Goal: Task Accomplishment & Management: Manage account settings

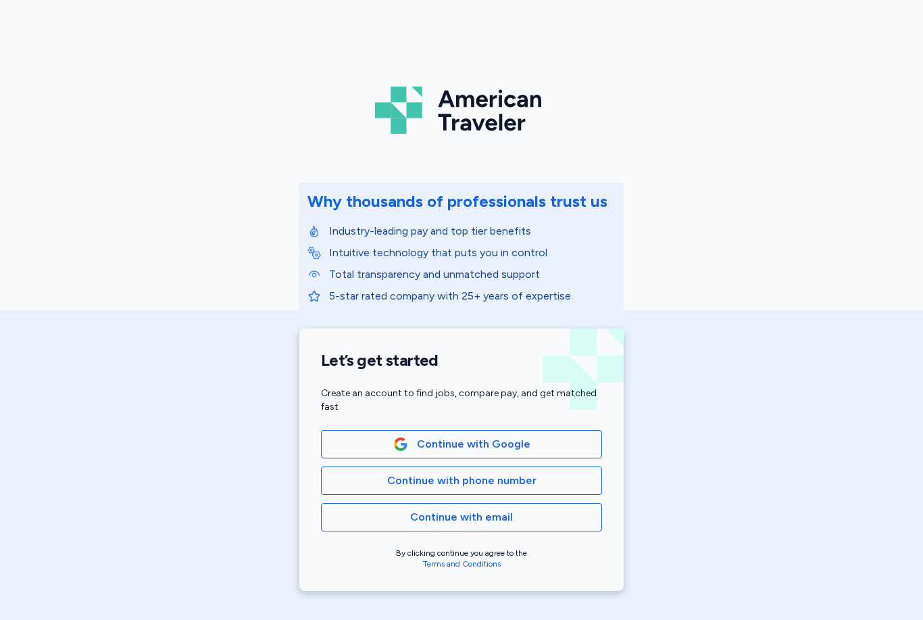
click at [468, 479] on span "Continue with phone number" at bounding box center [461, 480] width 149 height 16
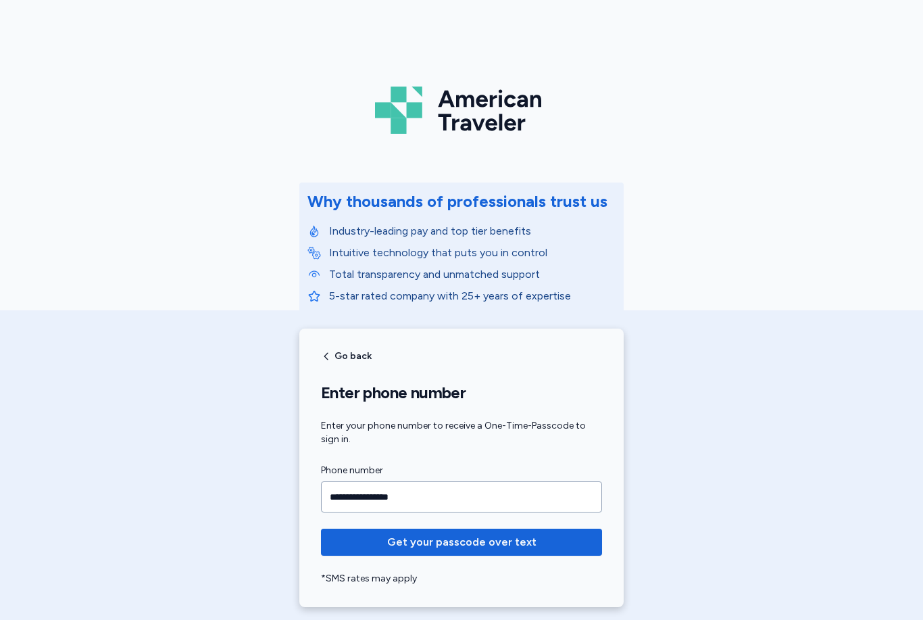
type input "**********"
click at [493, 547] on span "Get your passcode over text" at bounding box center [461, 542] width 149 height 16
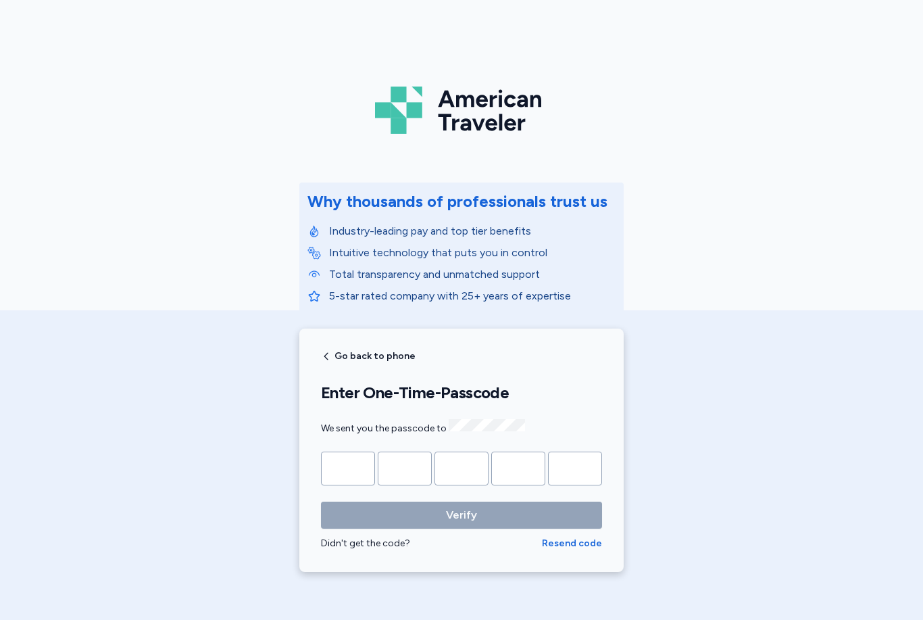
click at [355, 469] on input "Please enter OTP character 1" at bounding box center [348, 468] width 54 height 34
type input "*"
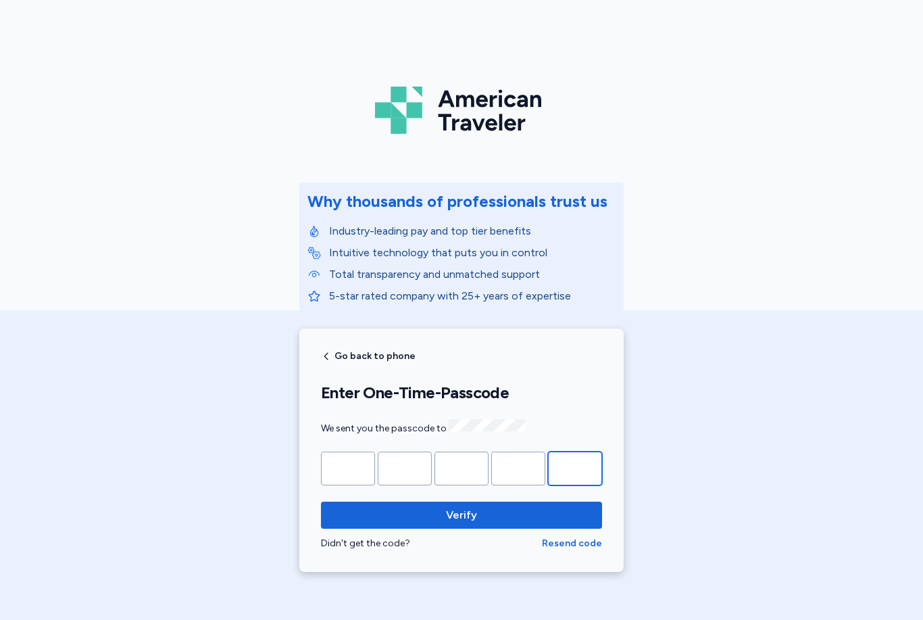
type input "*"
click at [519, 513] on span "Verify" at bounding box center [462, 515] width 260 height 16
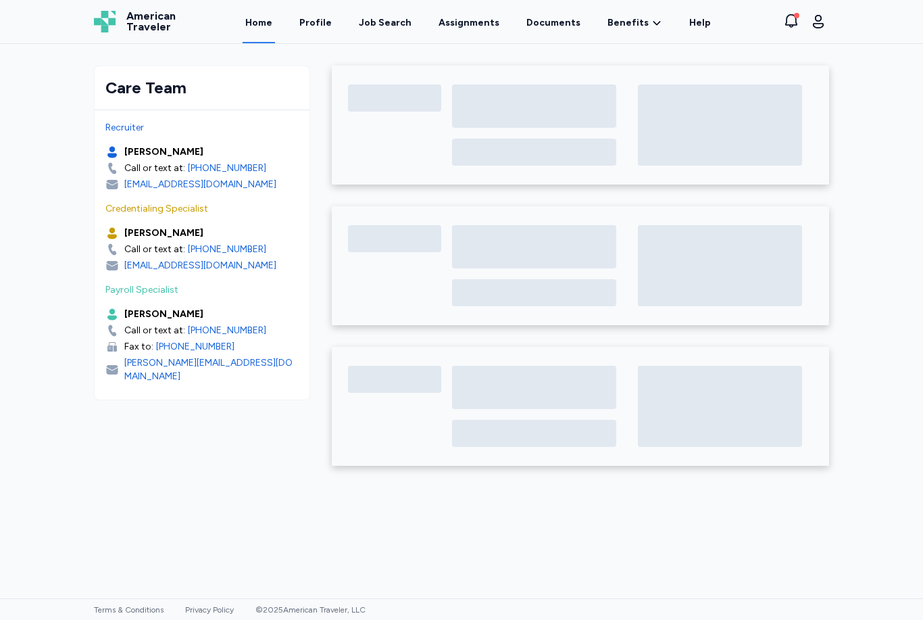
click at [327, 23] on link "Profile" at bounding box center [316, 21] width 38 height 43
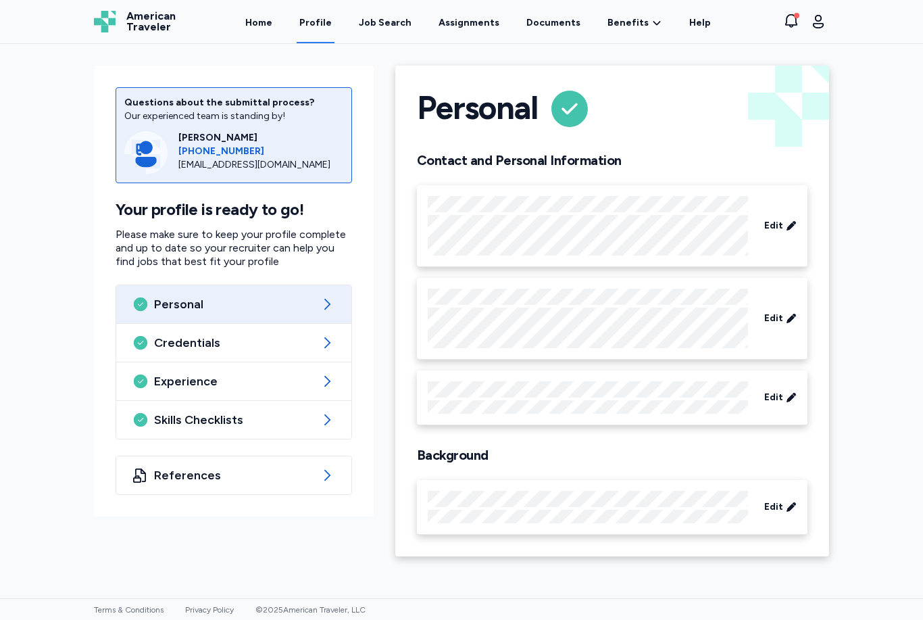
click at [275, 30] on link "Home" at bounding box center [259, 21] width 32 height 43
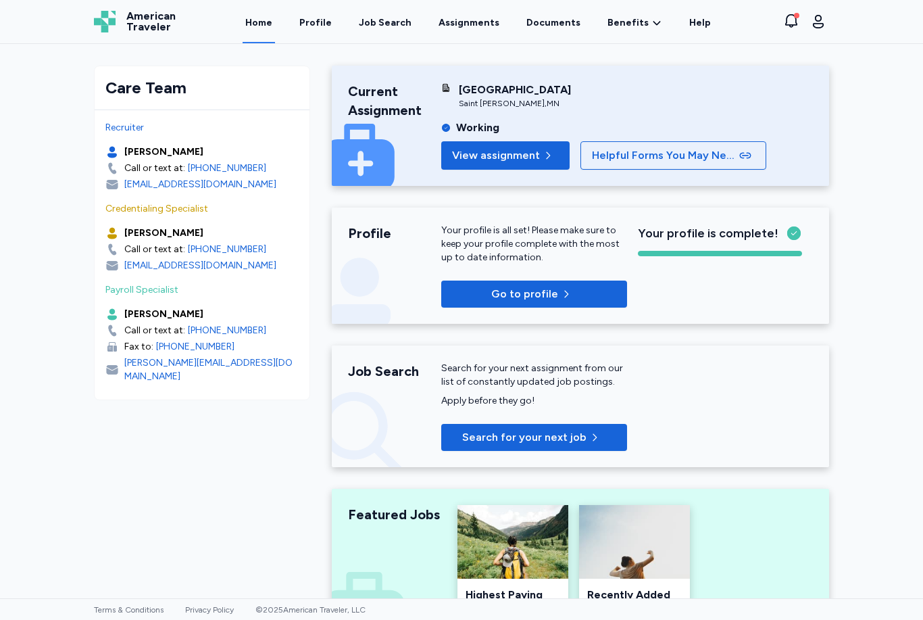
click at [395, 16] on div "Job Search" at bounding box center [385, 23] width 53 height 14
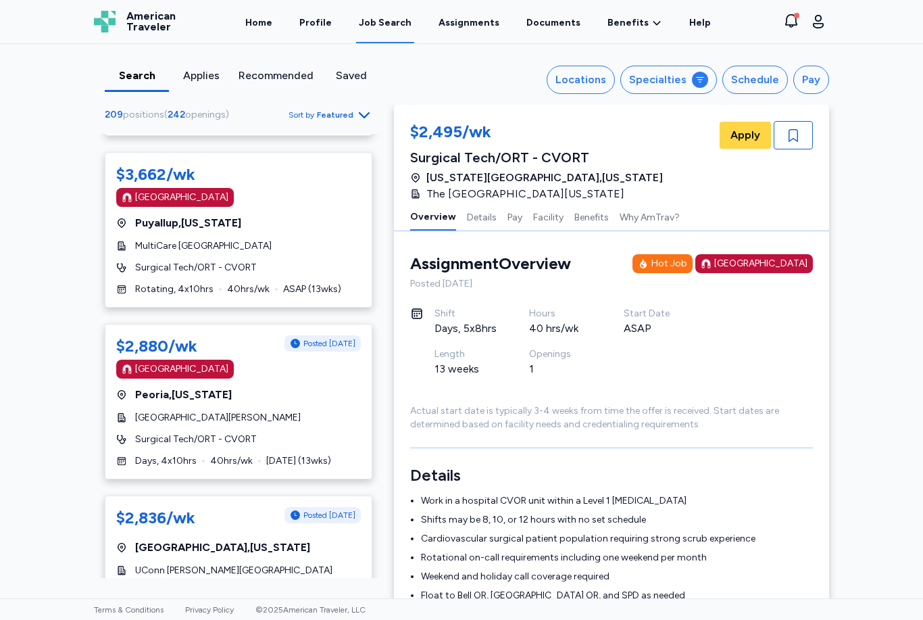
scroll to position [1745, 0]
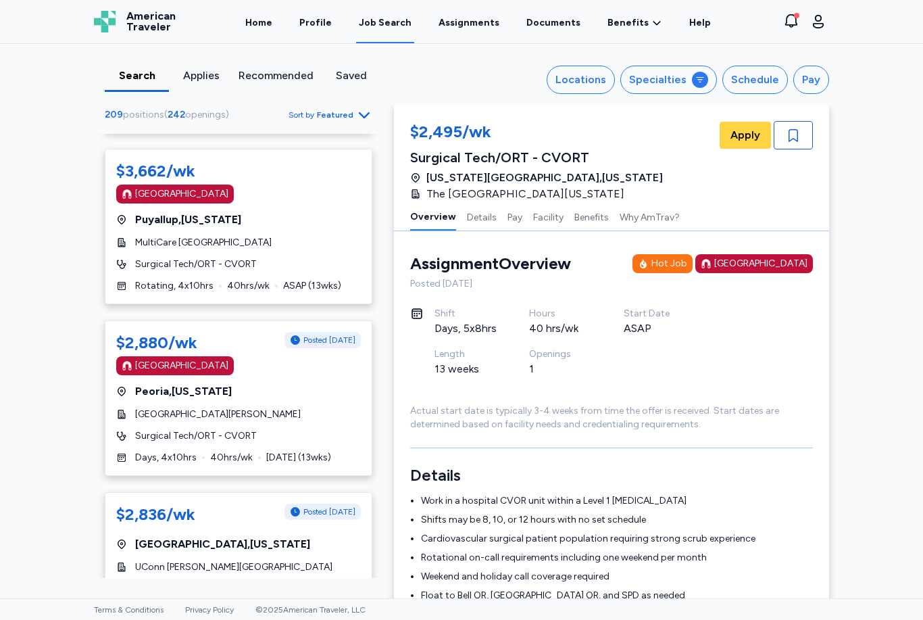
click at [244, 383] on div "[GEOGRAPHIC_DATA] , [US_STATE]" at bounding box center [238, 391] width 245 height 16
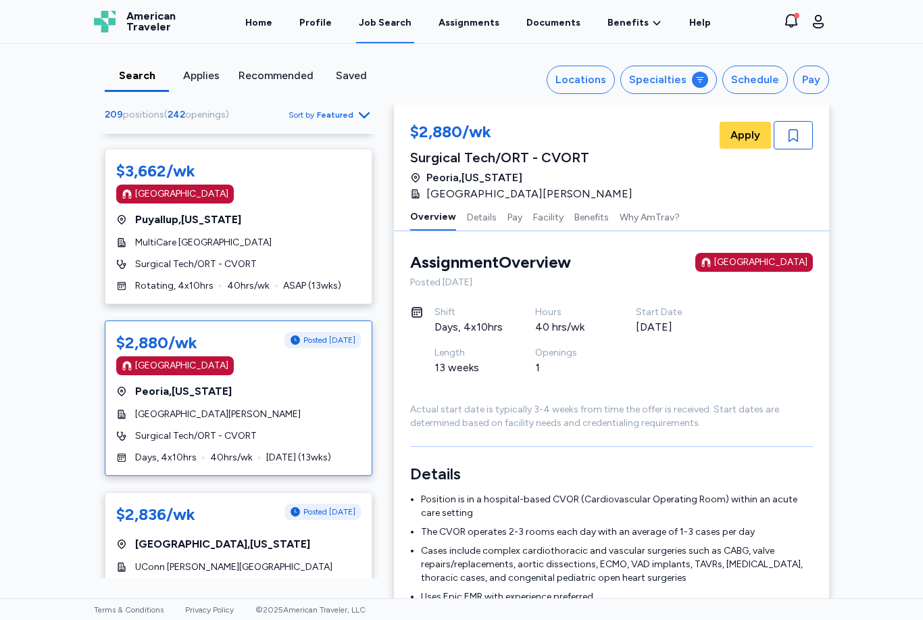
click at [752, 132] on span "Apply" at bounding box center [746, 135] width 30 height 16
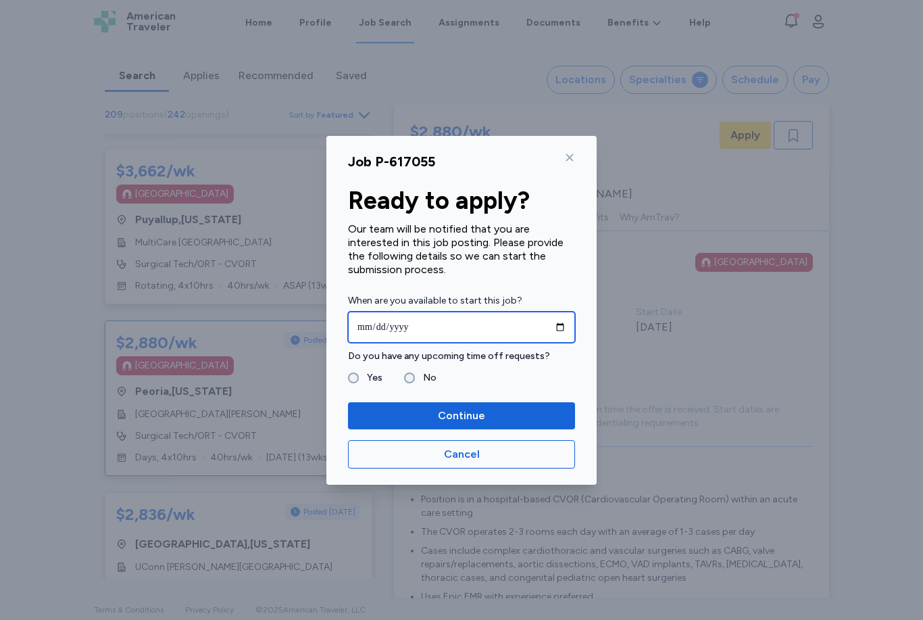
click at [418, 320] on input "date" at bounding box center [461, 327] width 227 height 31
type input "**********"
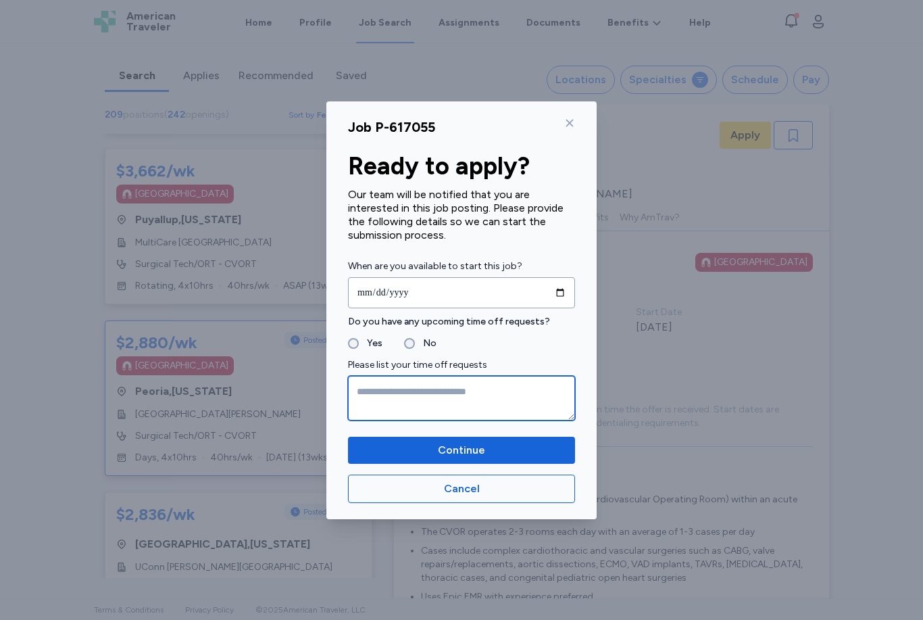
click at [379, 399] on textarea at bounding box center [461, 398] width 227 height 45
type textarea "**********"
click at [469, 446] on span "Continue" at bounding box center [461, 450] width 47 height 16
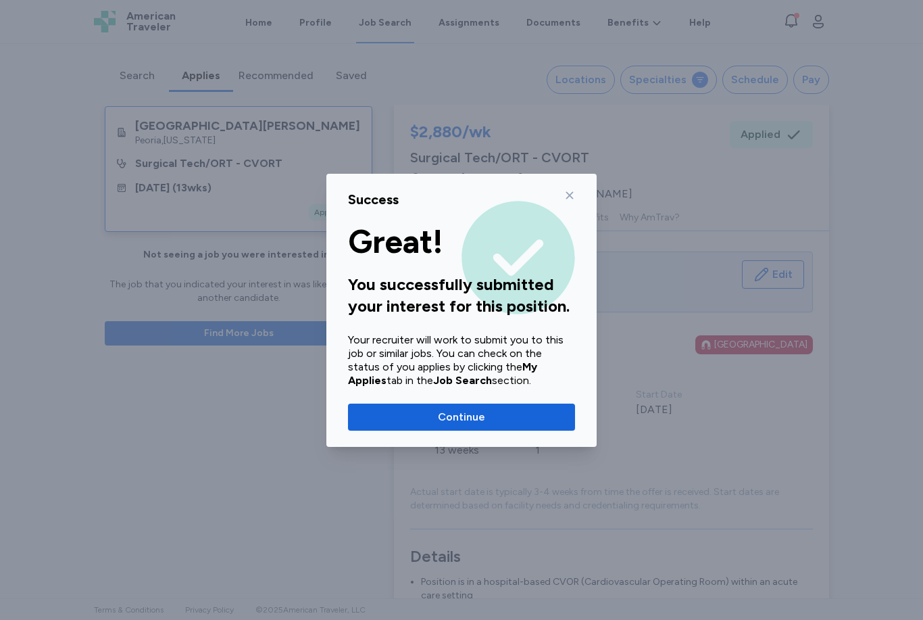
click at [570, 196] on icon at bounding box center [569, 194] width 7 height 7
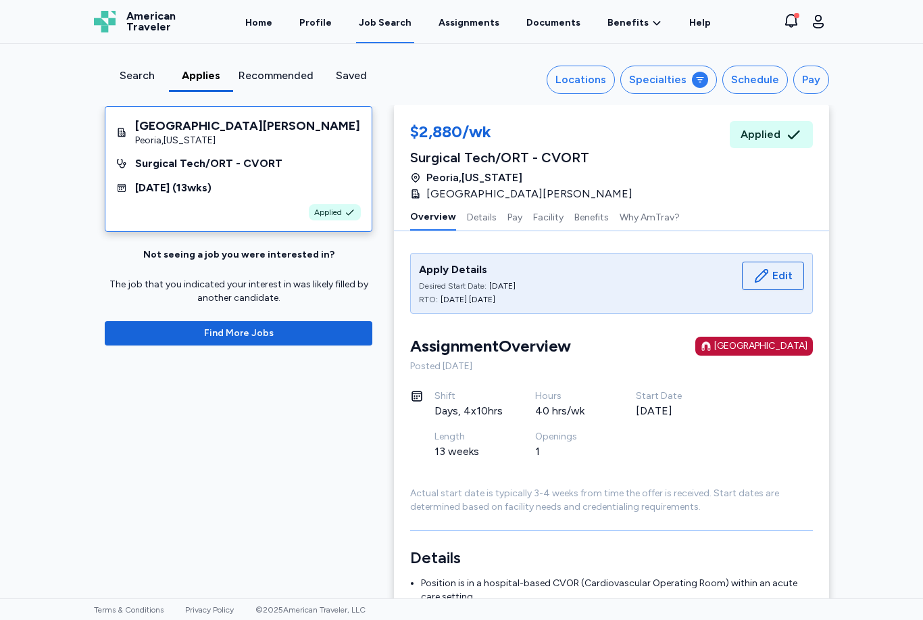
scroll to position [-8, 0]
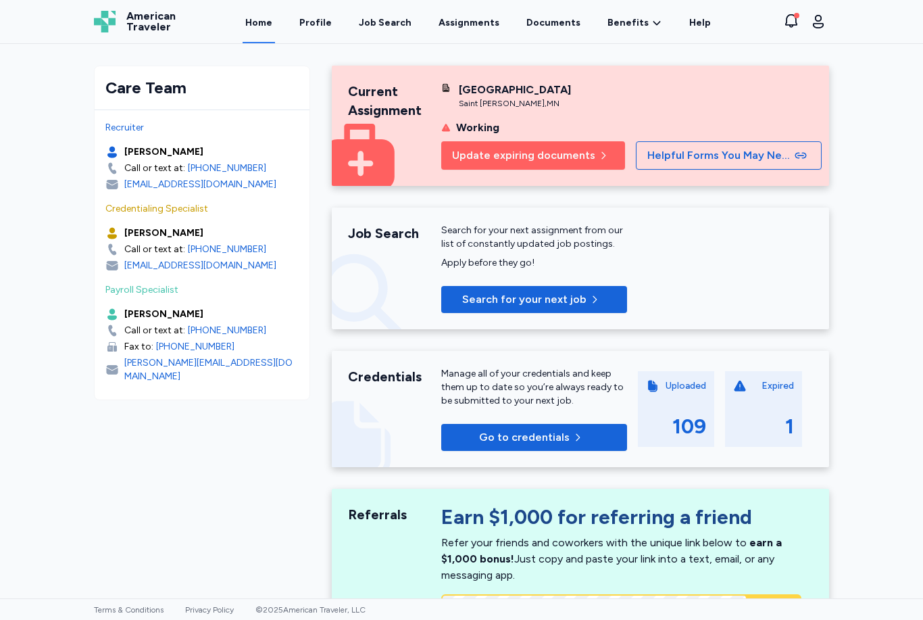
click at [403, 28] on div "Job Search" at bounding box center [385, 23] width 53 height 14
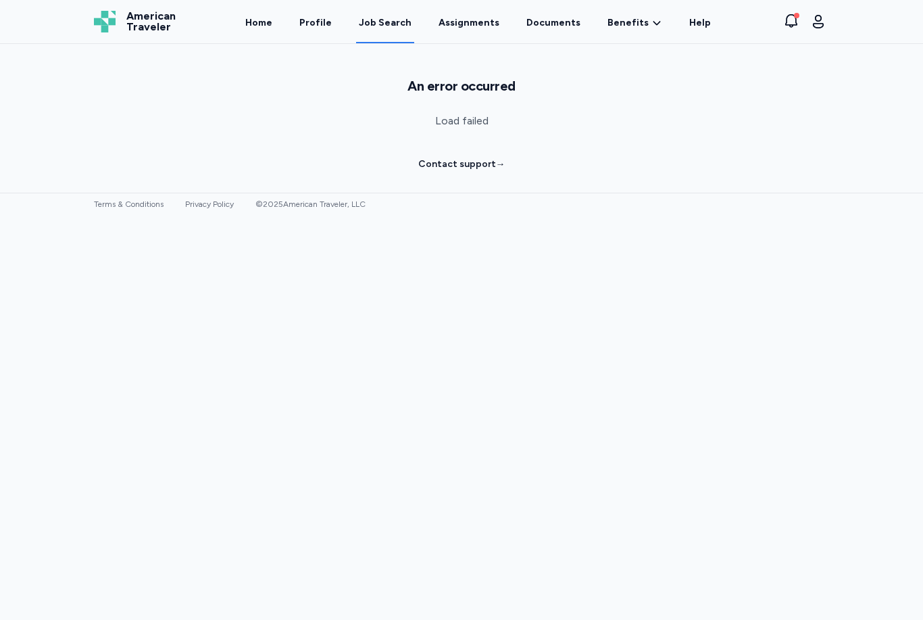
click at [333, 24] on link "Profile" at bounding box center [316, 21] width 38 height 43
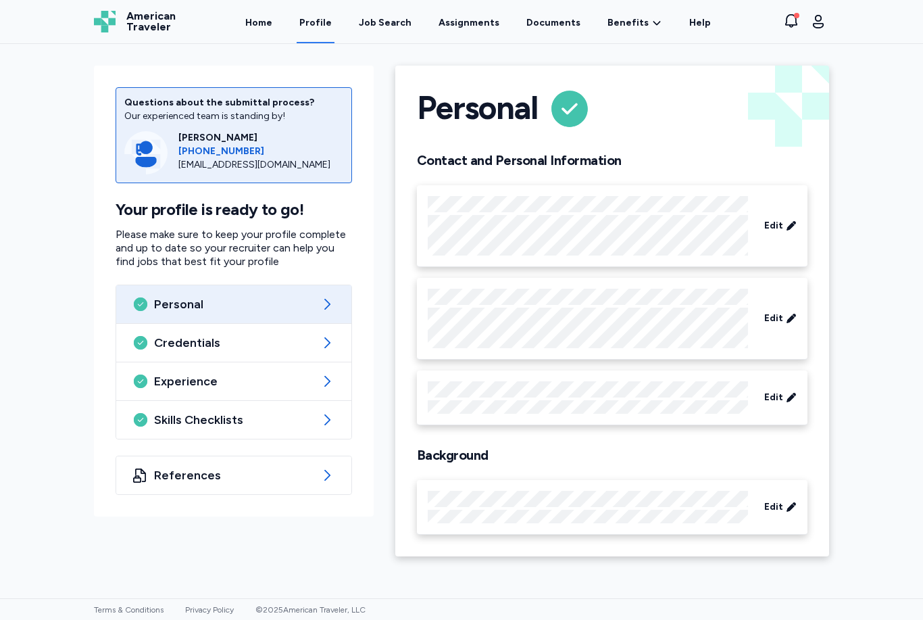
click at [401, 28] on div "Job Search" at bounding box center [385, 23] width 53 height 14
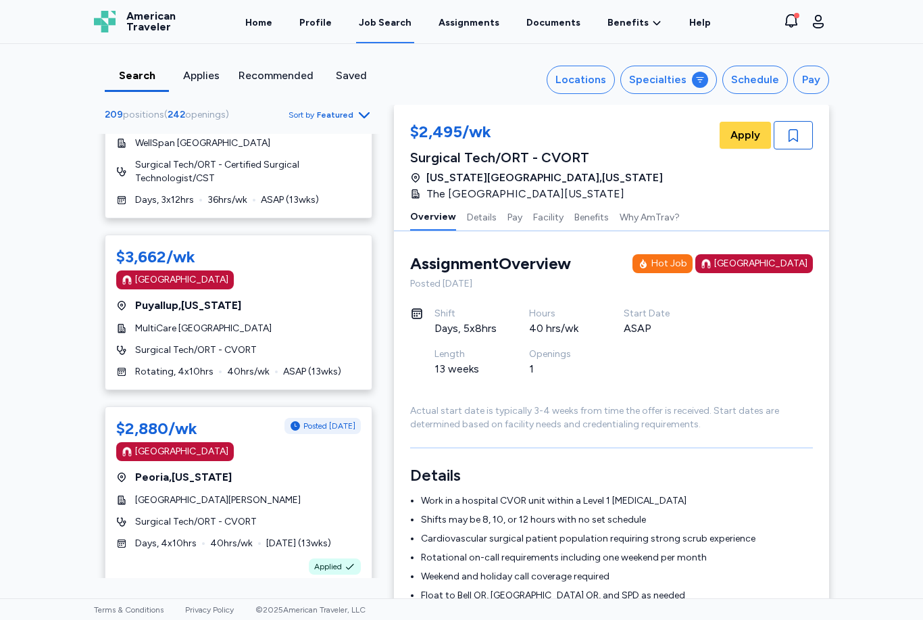
scroll to position [1661, 0]
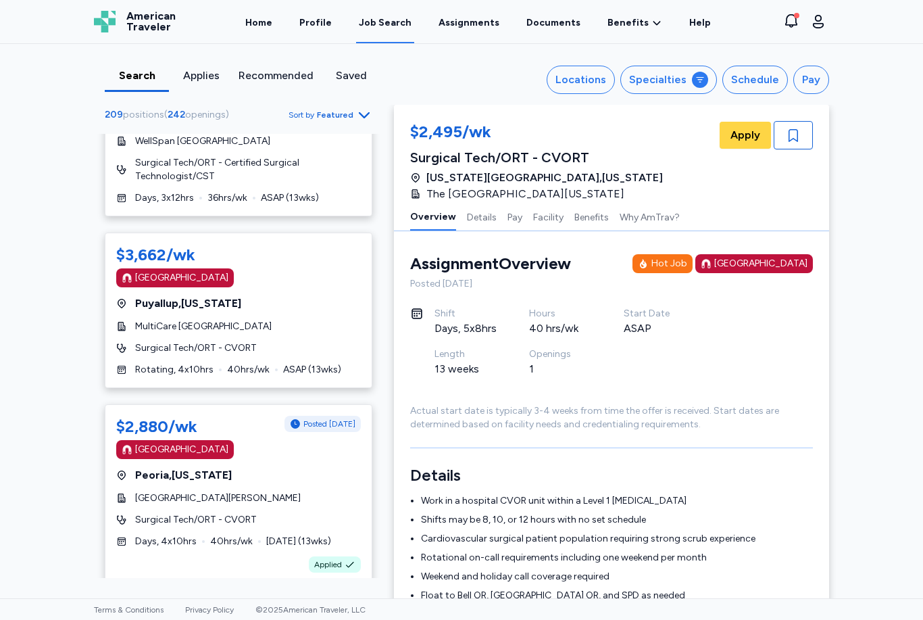
click at [195, 271] on div "[GEOGRAPHIC_DATA]" at bounding box center [181, 278] width 93 height 14
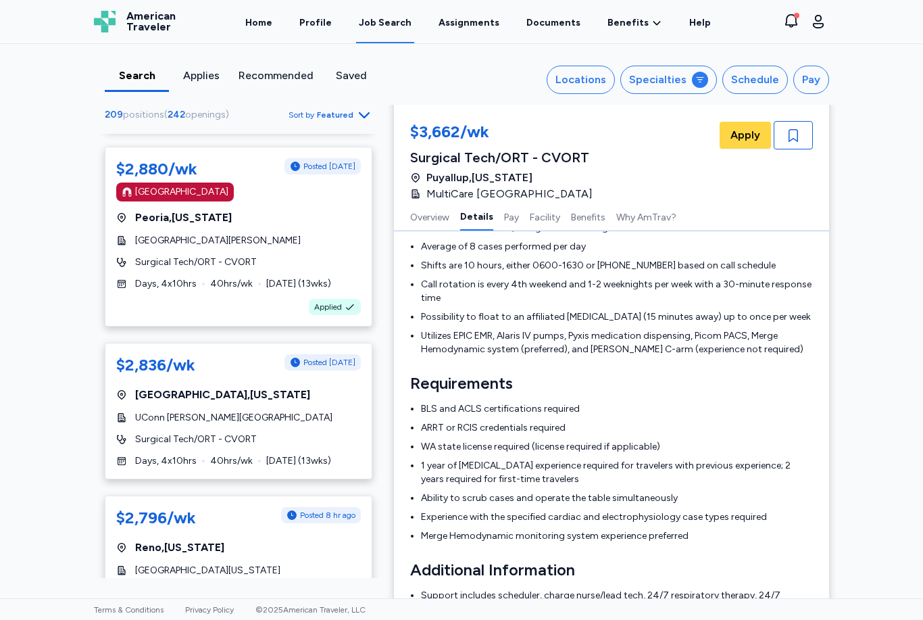
scroll to position [1919, 0]
click at [230, 373] on div "$2,836/wk Posted [DATE] [GEOGRAPHIC_DATA] , [US_STATE] [GEOGRAPHIC_DATA][PERSON…" at bounding box center [239, 410] width 268 height 137
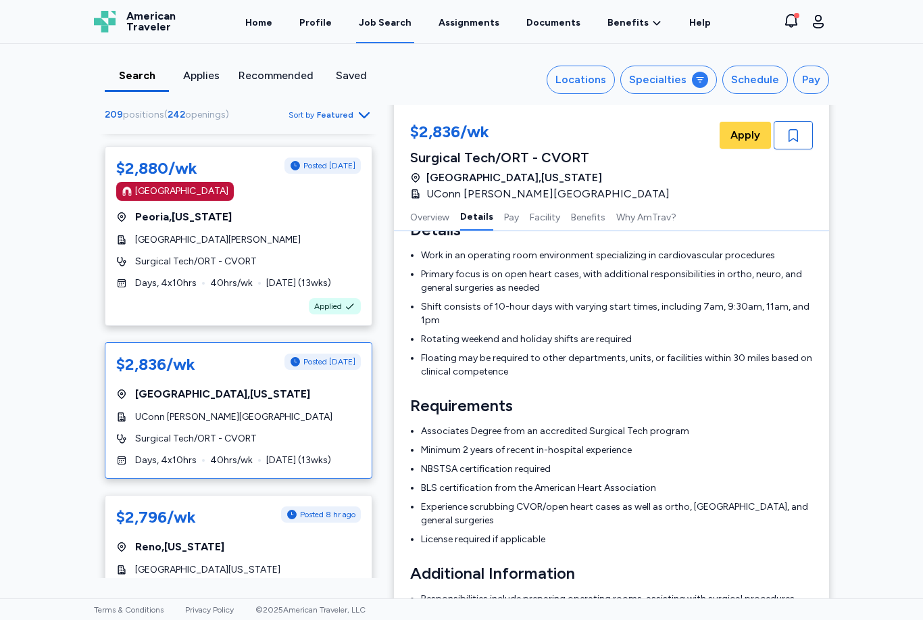
scroll to position [246, 0]
click at [749, 139] on span "Apply" at bounding box center [746, 135] width 30 height 16
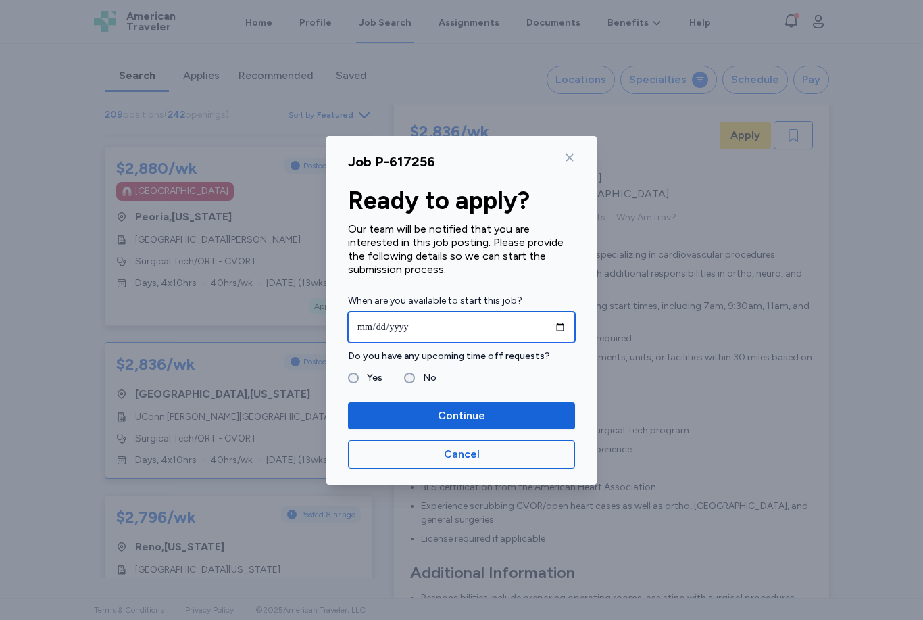
click at [391, 322] on input "date" at bounding box center [461, 327] width 227 height 31
type input "**********"
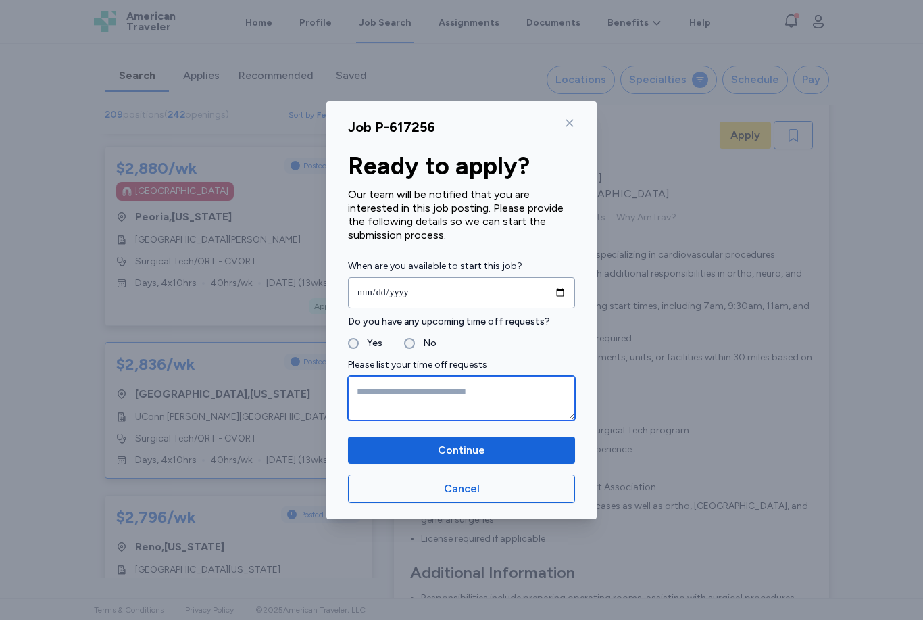
click at [403, 398] on textarea at bounding box center [461, 398] width 227 height 45
type textarea "**********"
click at [462, 453] on span "Continue" at bounding box center [461, 450] width 47 height 16
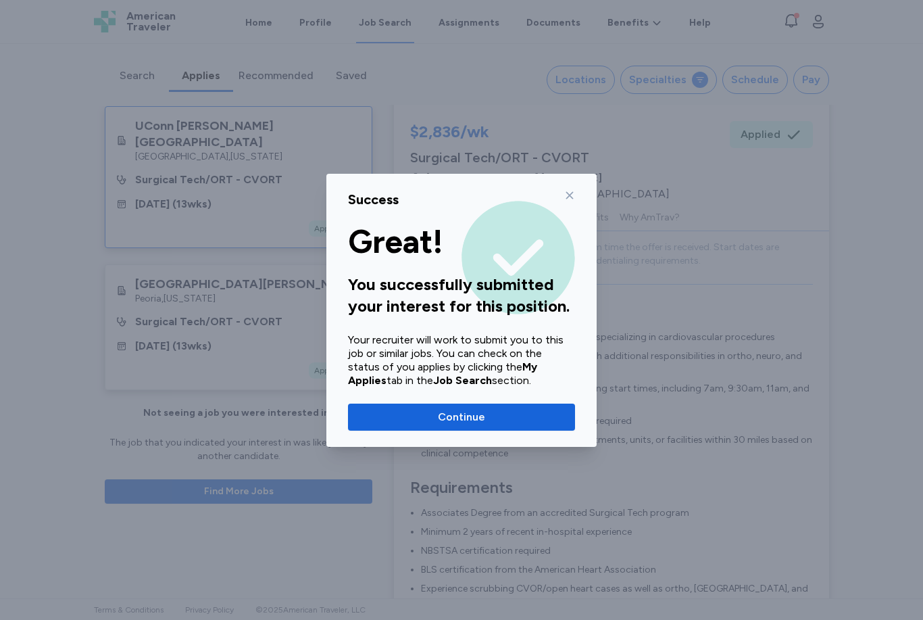
click at [462, 417] on span "Continue" at bounding box center [461, 417] width 47 height 16
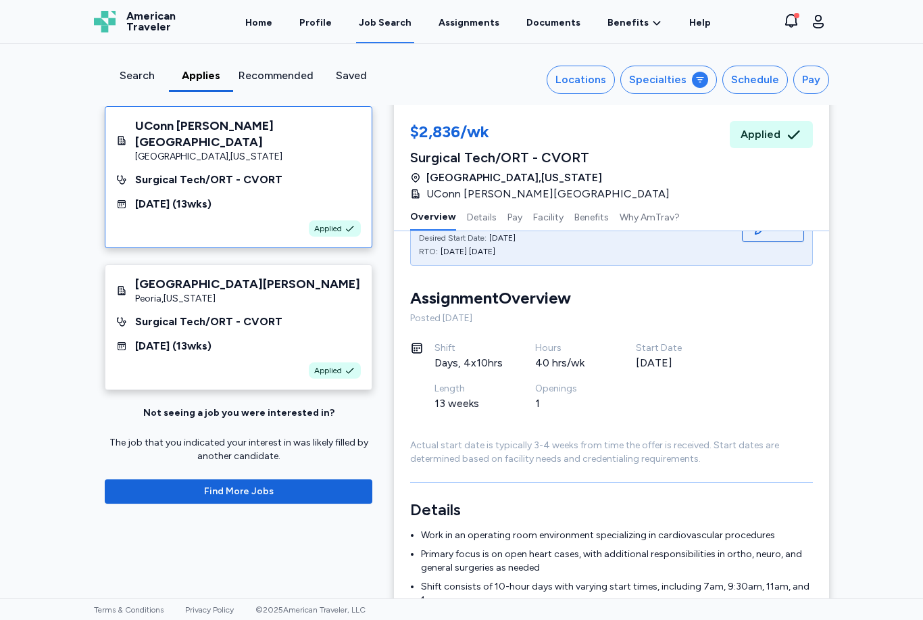
scroll to position [17, 0]
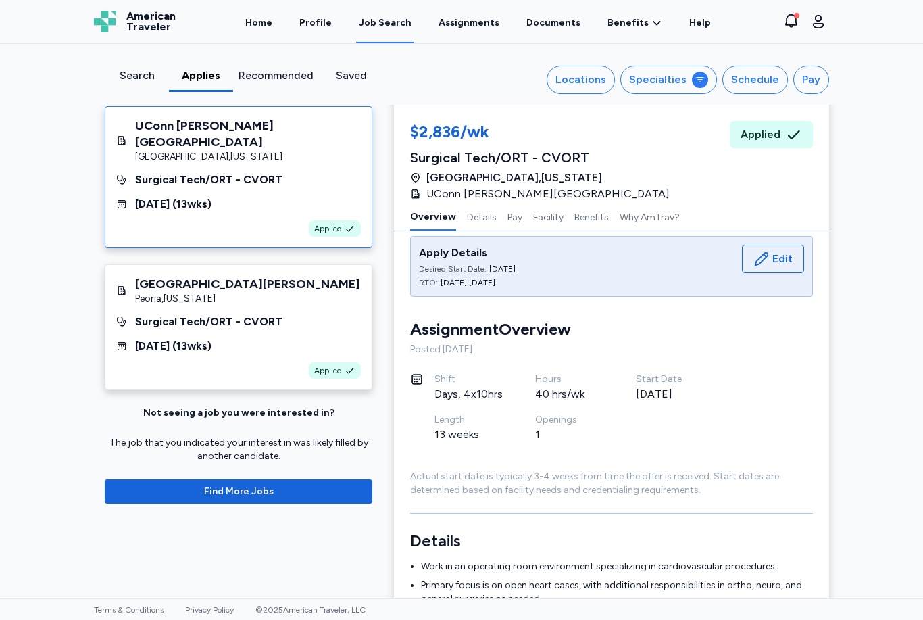
click at [255, 485] on span "Find More Jobs" at bounding box center [239, 492] width 70 height 14
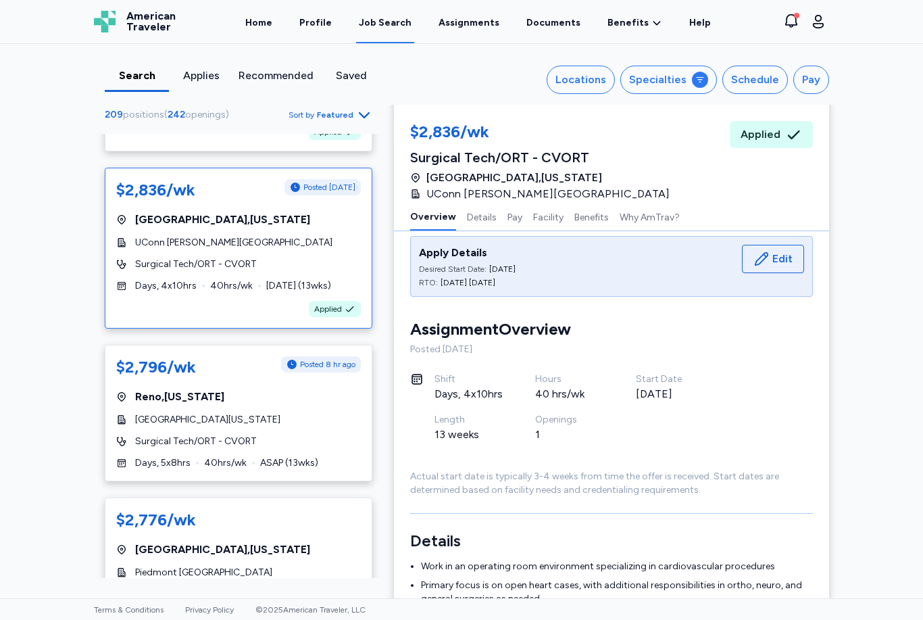
scroll to position [2095, 0]
click at [169, 355] on div "$2,796/wk" at bounding box center [156, 366] width 80 height 22
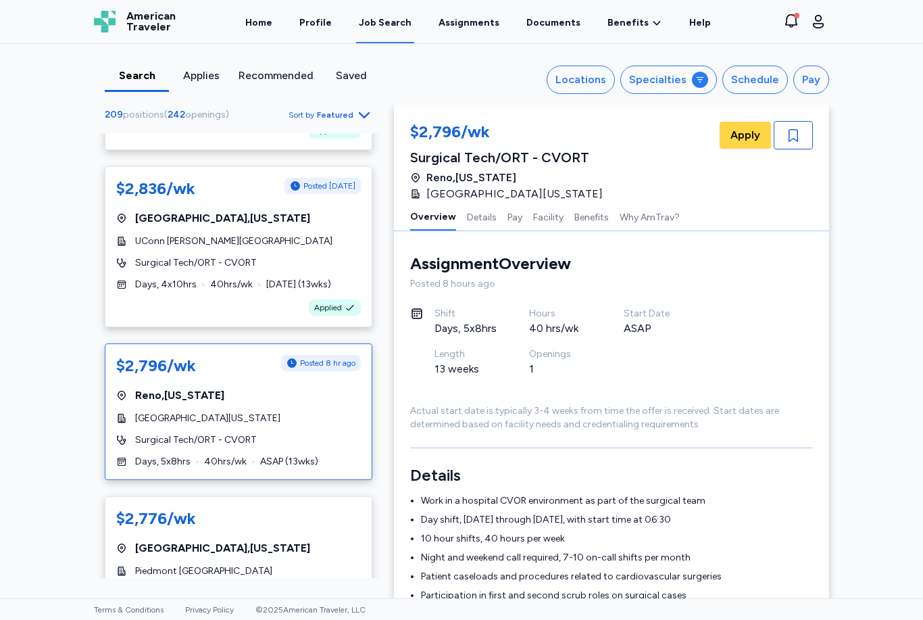
click at [747, 137] on span "Apply" at bounding box center [746, 135] width 30 height 16
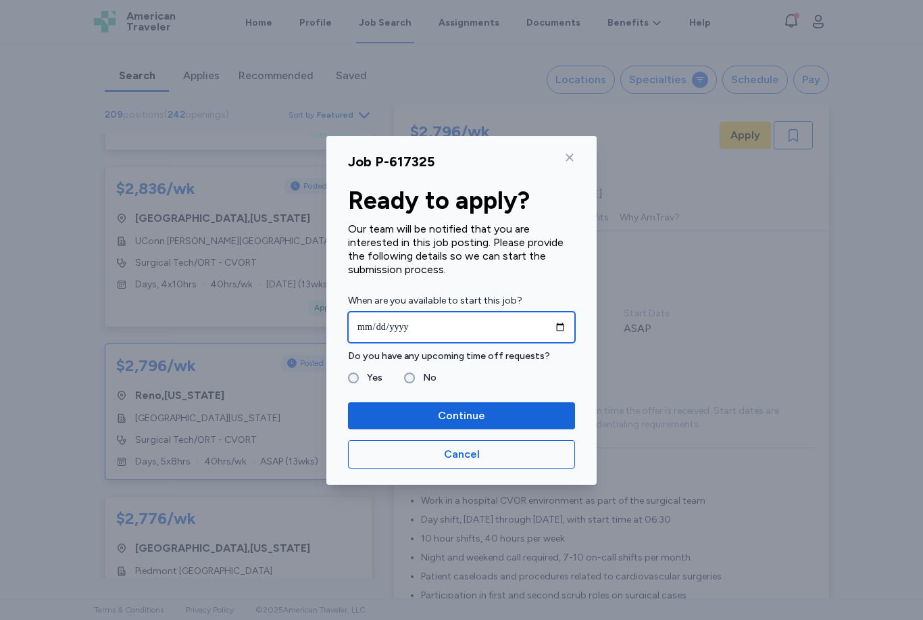
click at [397, 328] on input "date" at bounding box center [461, 327] width 227 height 31
type input "**********"
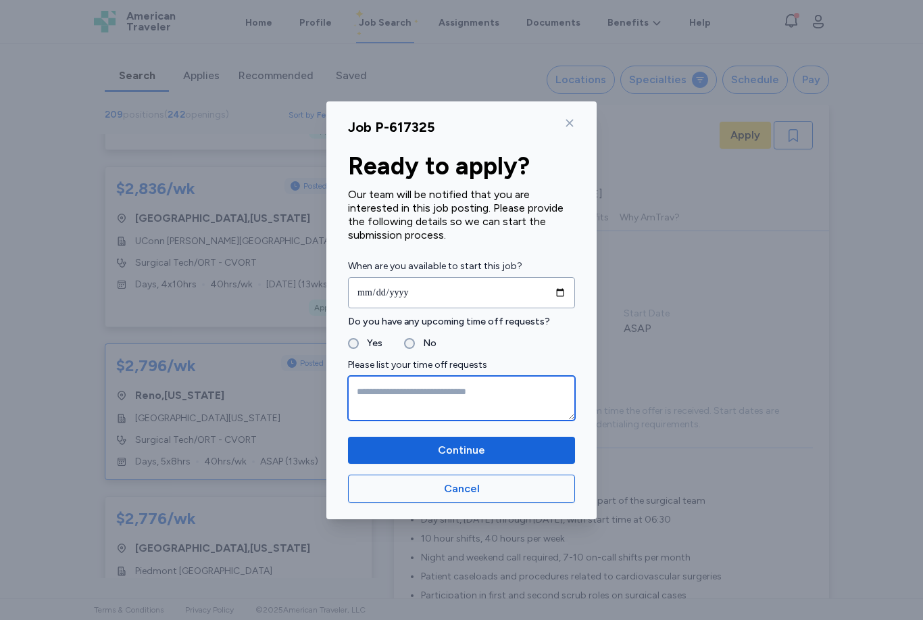
click at [380, 398] on textarea at bounding box center [461, 398] width 227 height 45
type textarea "**********"
click at [441, 445] on span "Continue" at bounding box center [461, 450] width 47 height 16
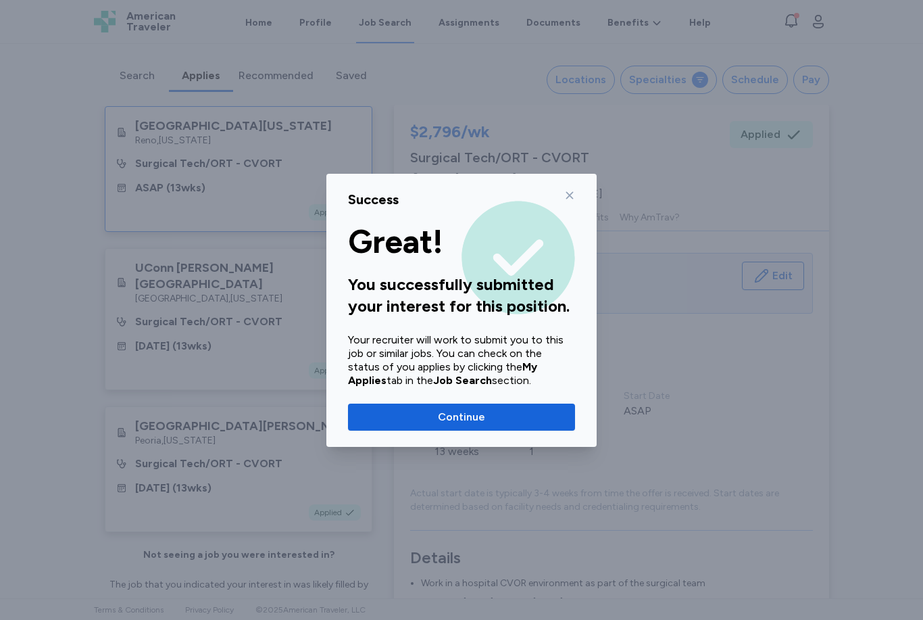
click at [464, 420] on span "Continue" at bounding box center [461, 417] width 47 height 16
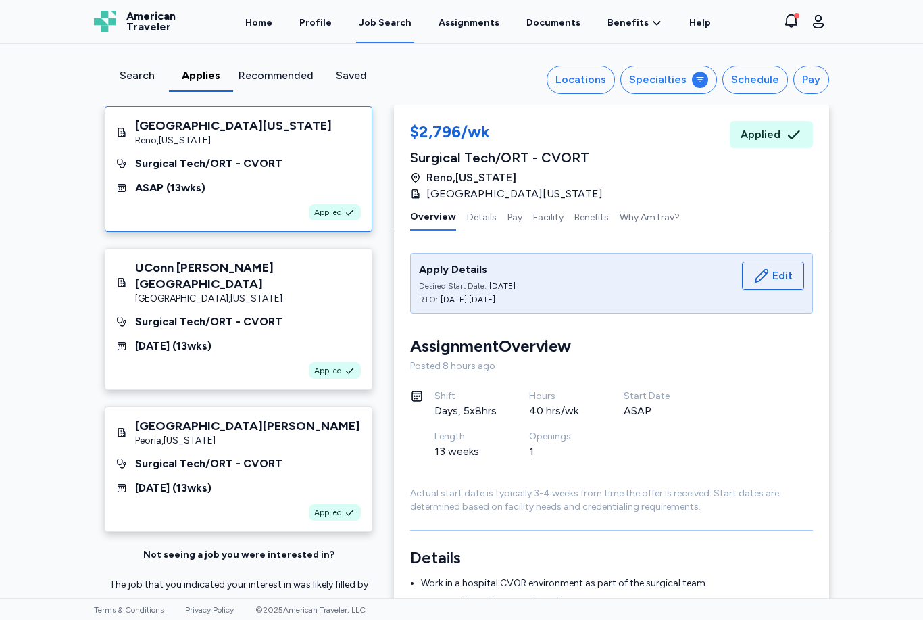
click at [404, 28] on div "Job Search" at bounding box center [385, 23] width 53 height 14
click at [395, 20] on div "Job Search" at bounding box center [385, 23] width 53 height 14
click at [146, 80] on div "Search" at bounding box center [136, 76] width 53 height 16
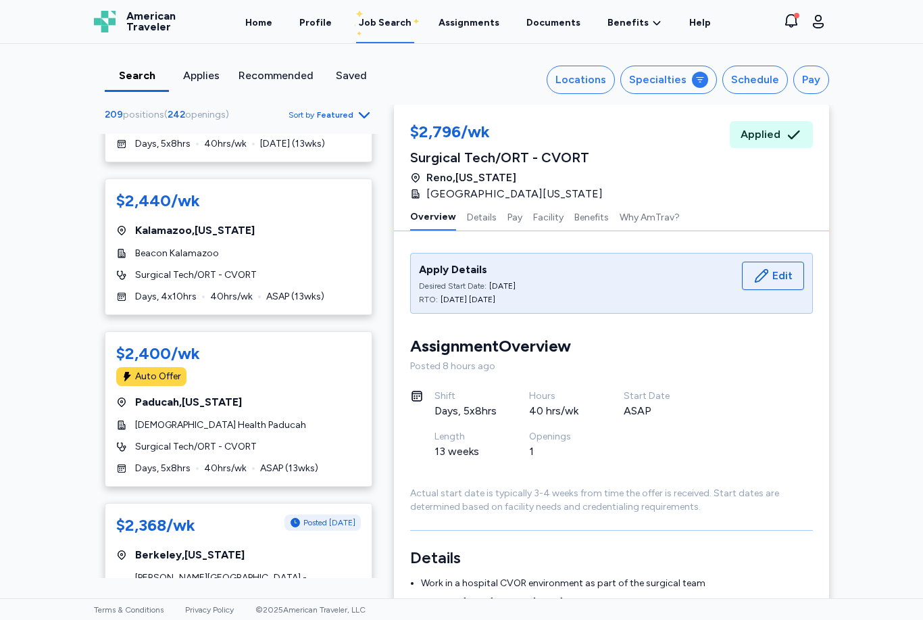
scroll to position [5955, 0]
click at [560, 24] on link "Documents" at bounding box center [553, 21] width 59 height 43
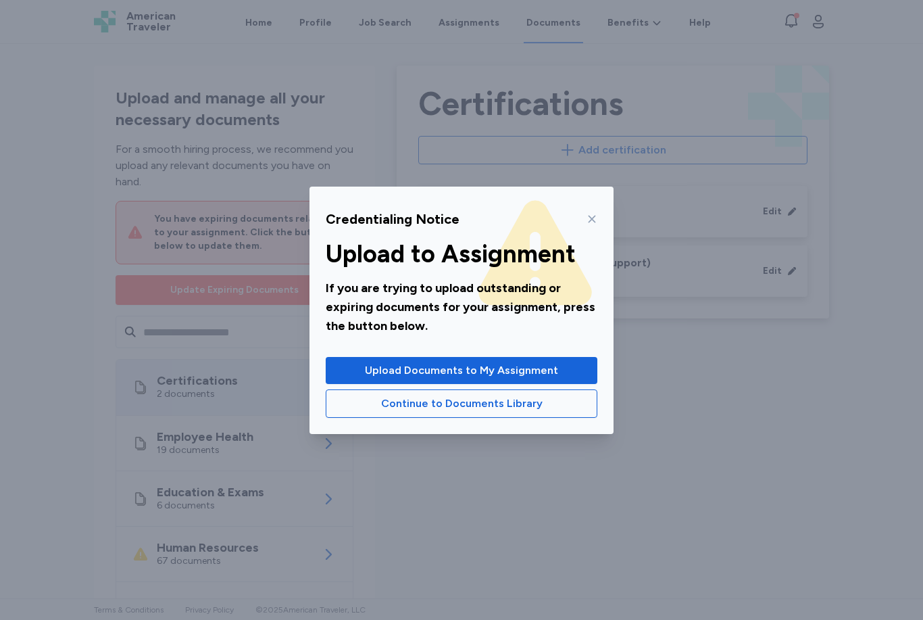
click at [592, 221] on icon at bounding box center [592, 219] width 11 height 11
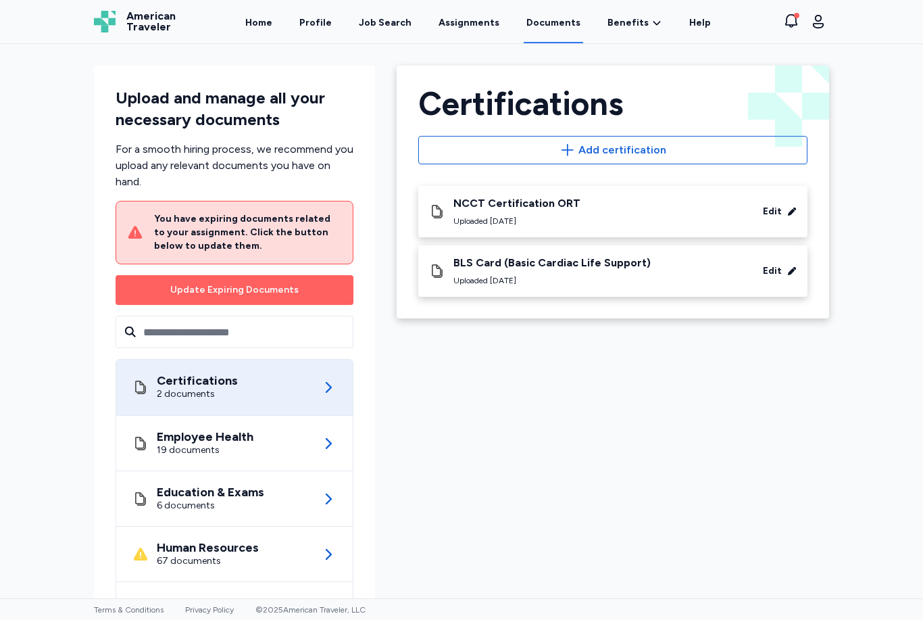
click at [488, 25] on link "Assignments" at bounding box center [469, 21] width 66 height 43
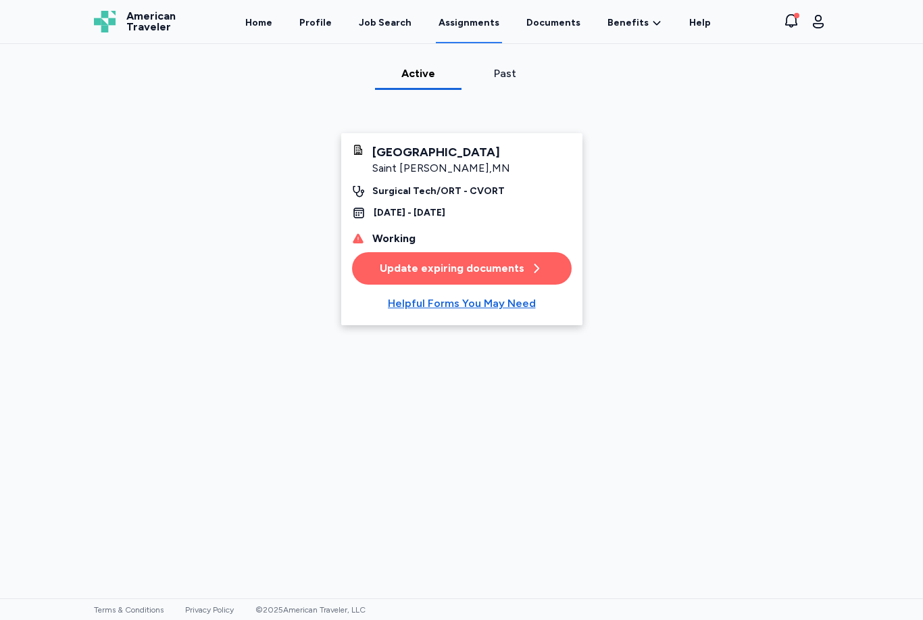
click at [560, 12] on link "Documents" at bounding box center [553, 21] width 59 height 43
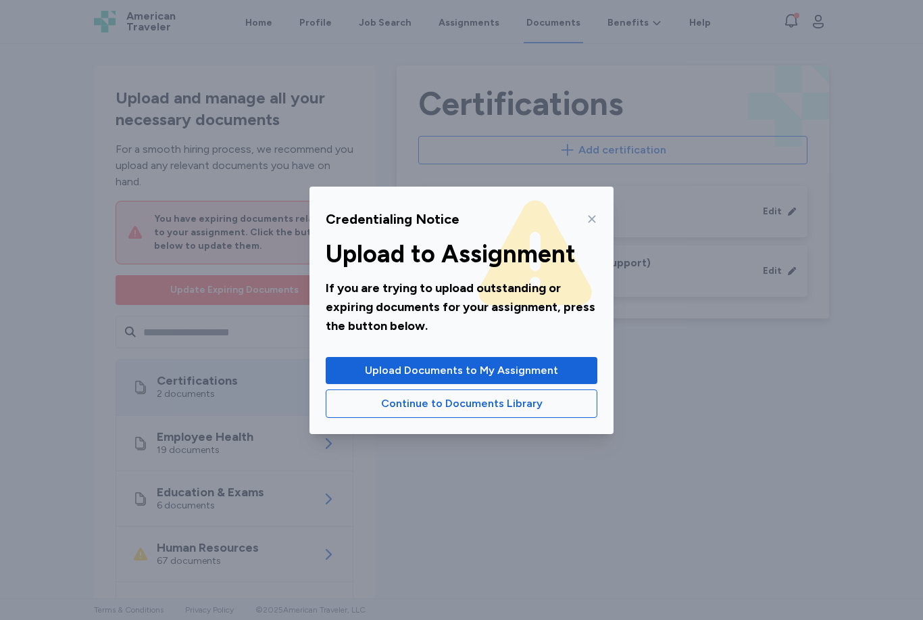
click at [591, 220] on icon at bounding box center [592, 219] width 11 height 11
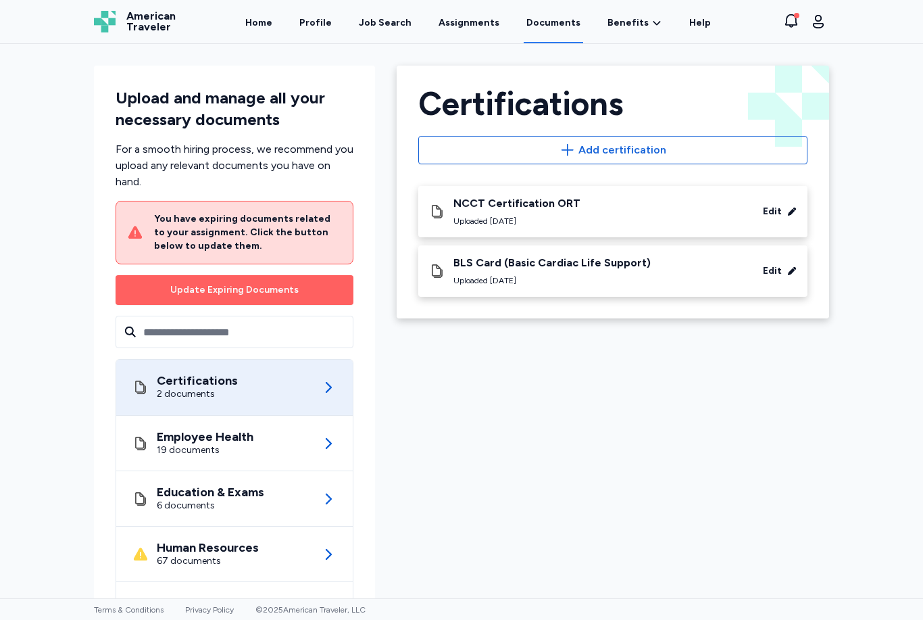
click at [329, 441] on icon at bounding box center [329, 443] width 6 height 11
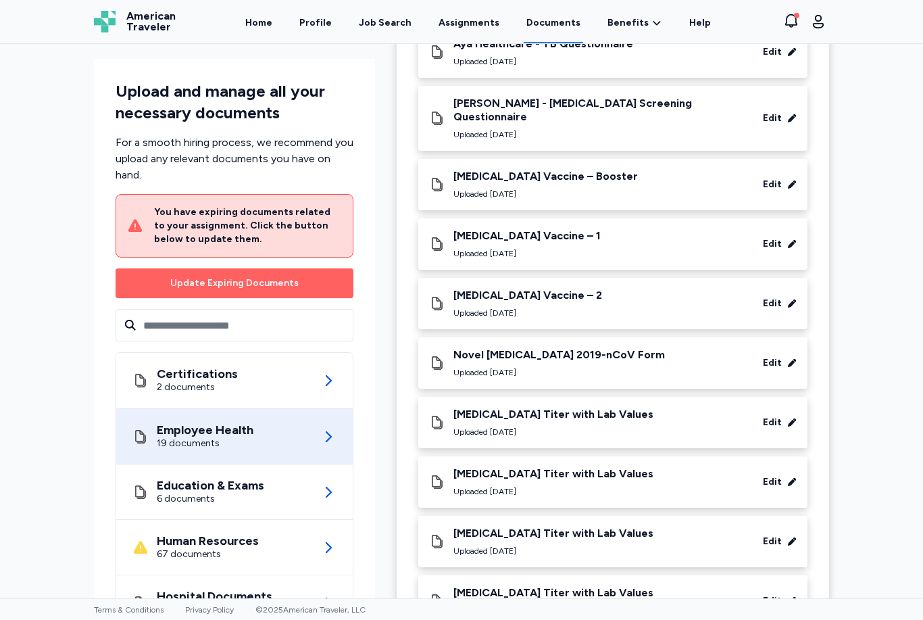
scroll to position [649, 0]
click at [321, 273] on span "Update Expiring Documents" at bounding box center [234, 282] width 216 height 19
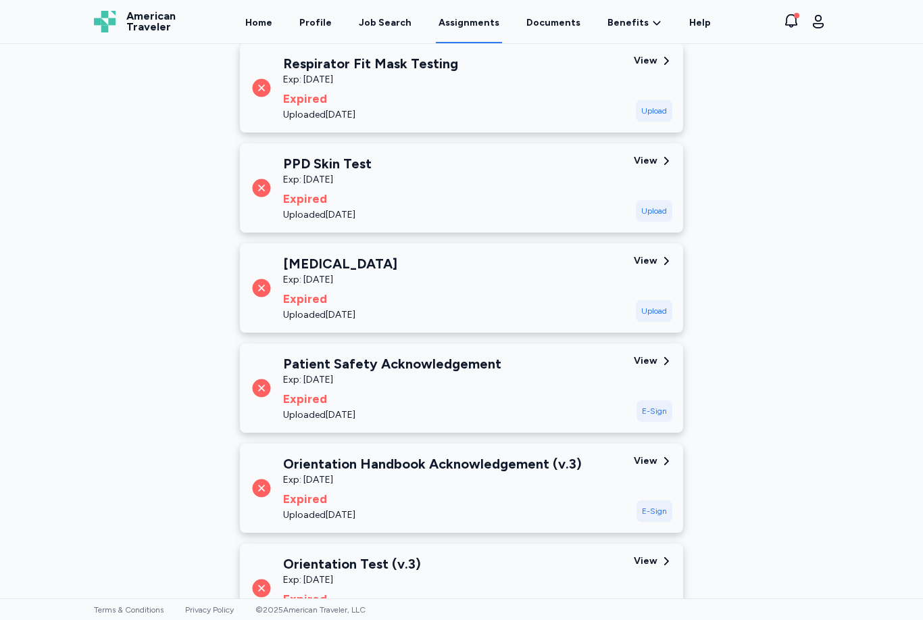
scroll to position [253, 0]
click at [658, 412] on div "E-Sign" at bounding box center [655, 410] width 36 height 22
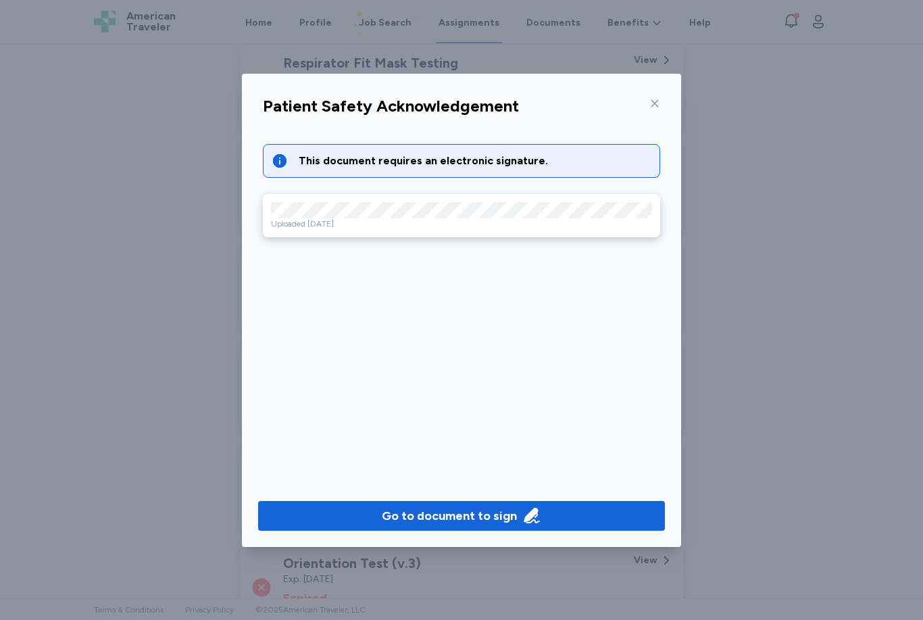
click at [449, 518] on div "Go to document to sign" at bounding box center [449, 515] width 135 height 19
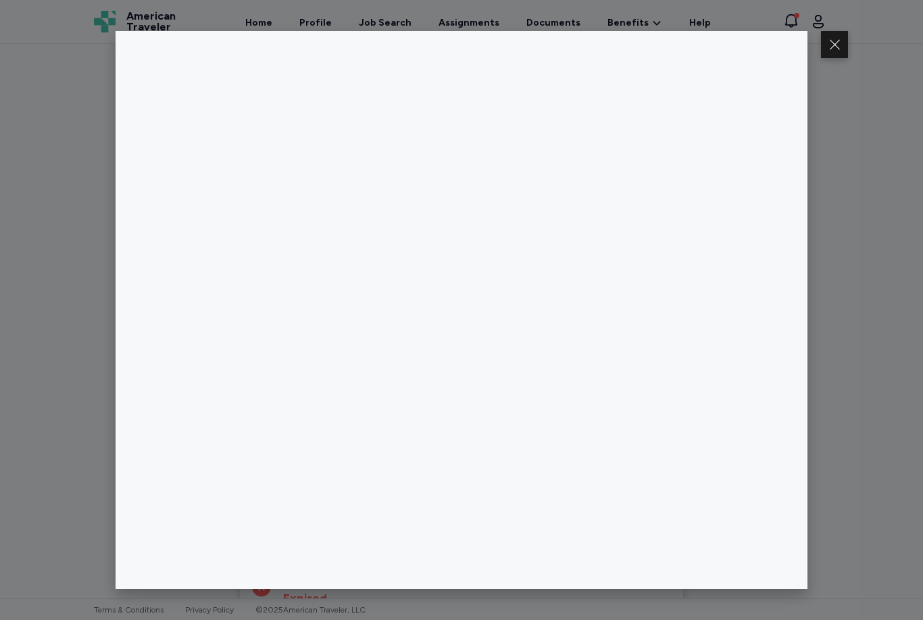
click at [859, 248] on div at bounding box center [461, 310] width 923 height 620
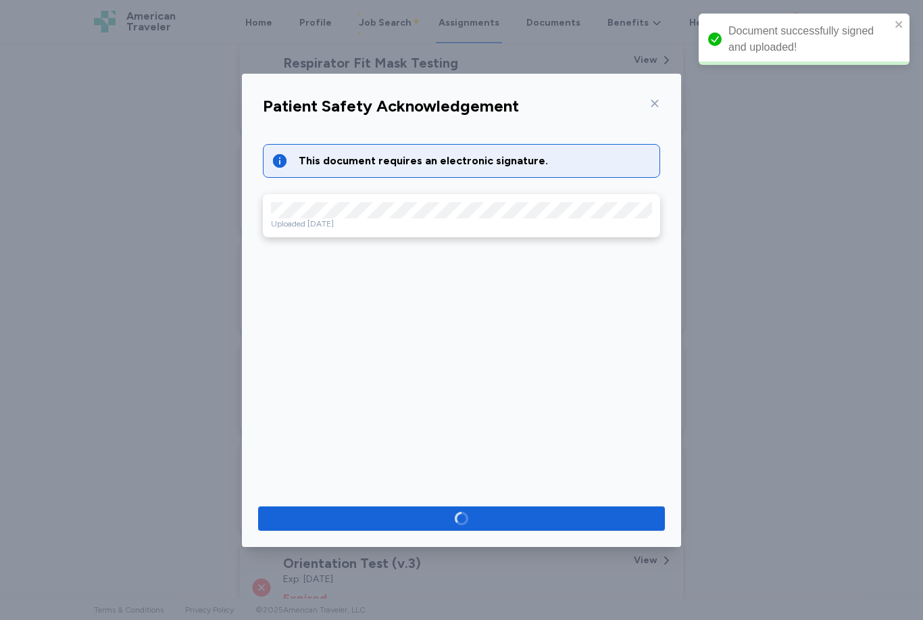
click at [656, 104] on icon at bounding box center [655, 102] width 7 height 7
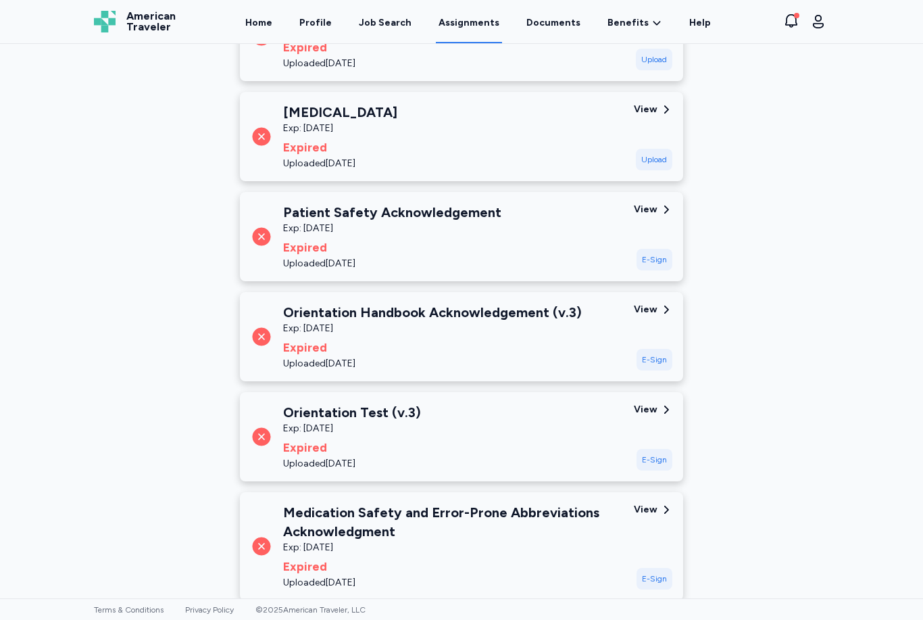
scroll to position [408, 0]
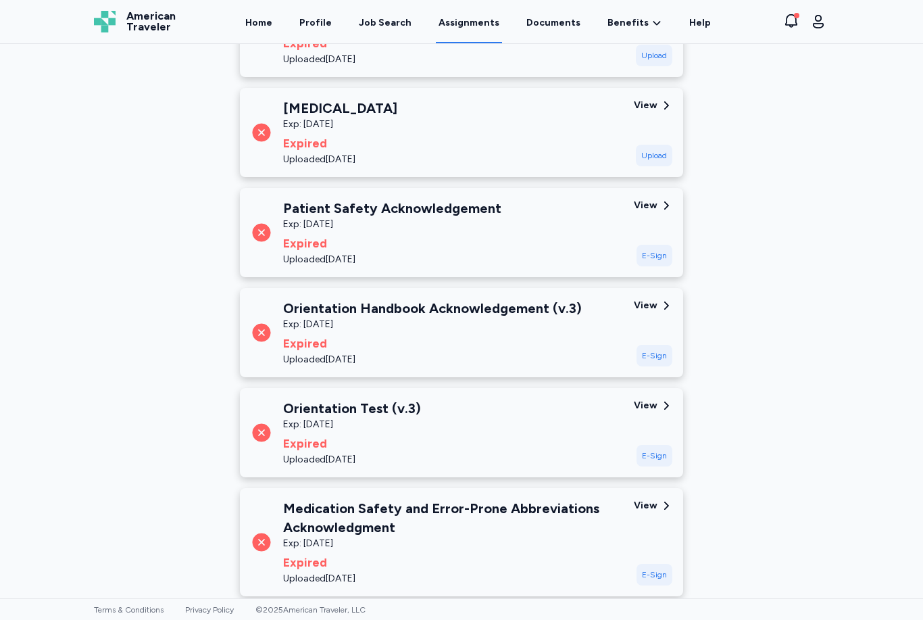
click at [659, 353] on div "E-Sign" at bounding box center [655, 356] width 36 height 22
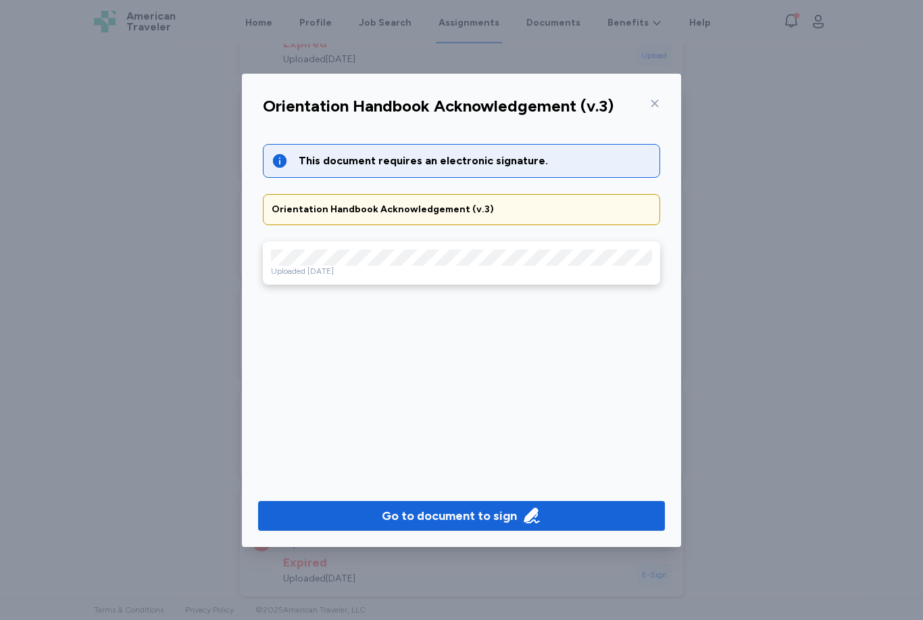
click at [453, 520] on div "Go to document to sign" at bounding box center [449, 515] width 135 height 19
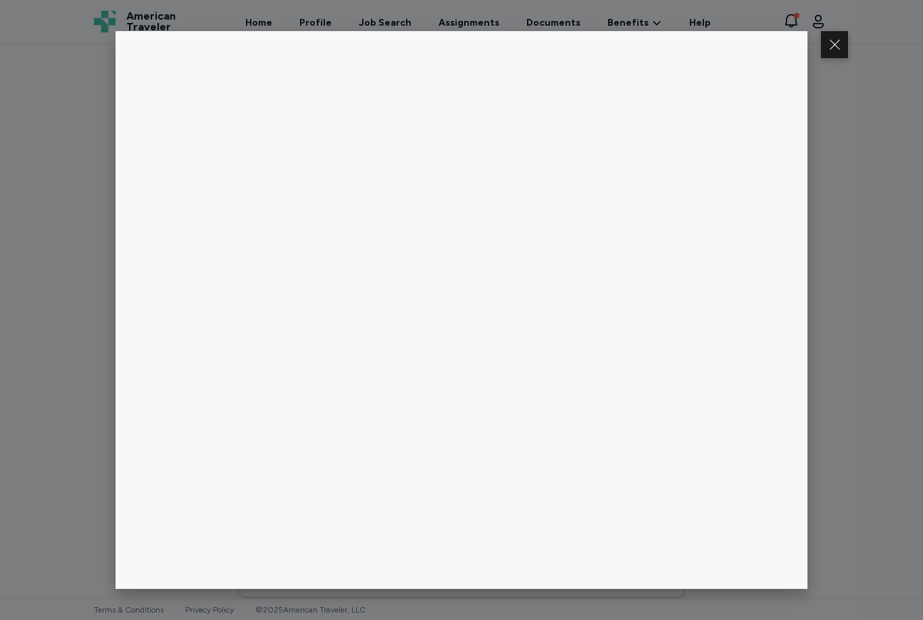
click at [852, 246] on div at bounding box center [461, 310] width 923 height 620
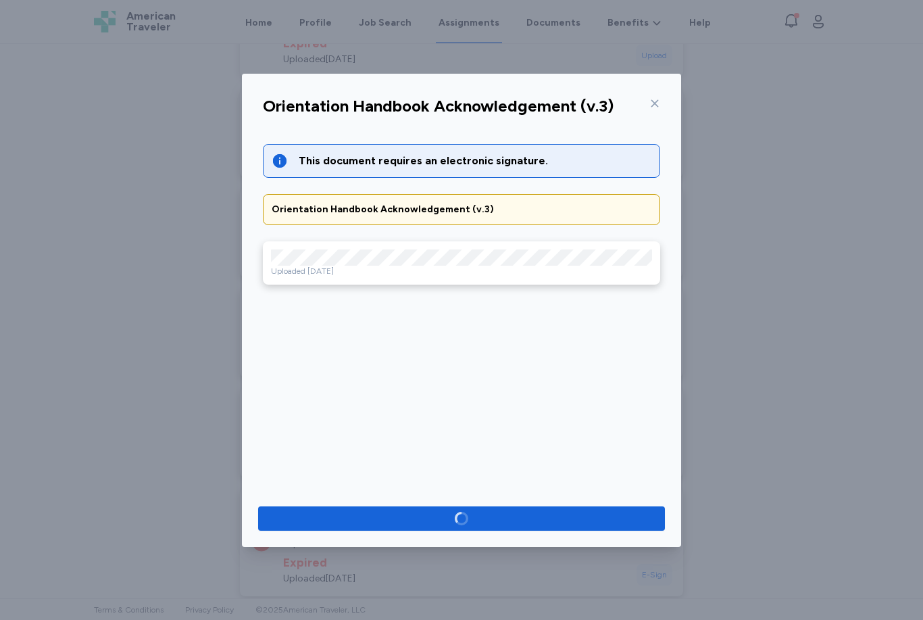
click at [659, 101] on icon at bounding box center [654, 103] width 11 height 11
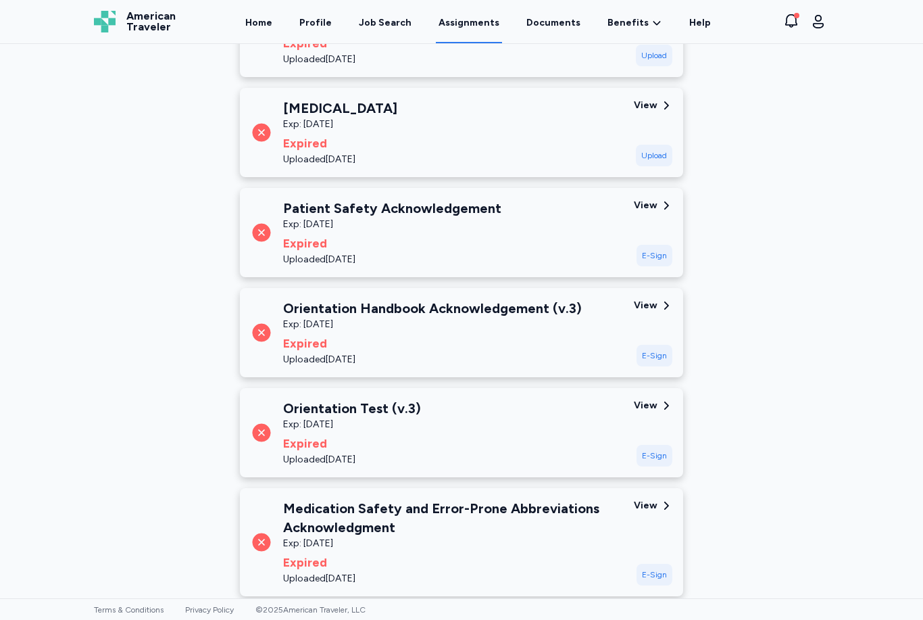
click at [661, 357] on div "E-Sign" at bounding box center [655, 356] width 36 height 22
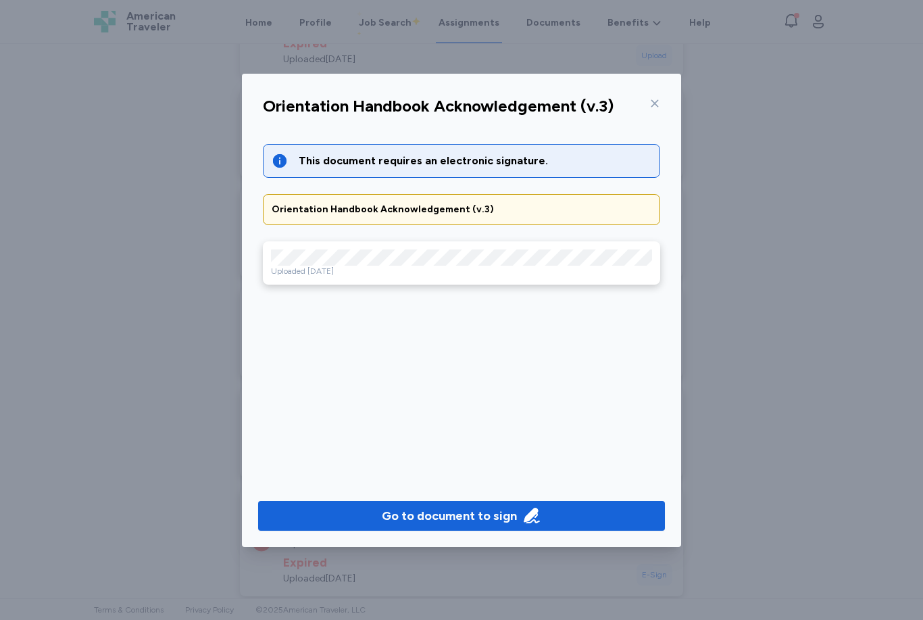
click at [468, 513] on div "Go to document to sign" at bounding box center [449, 515] width 135 height 19
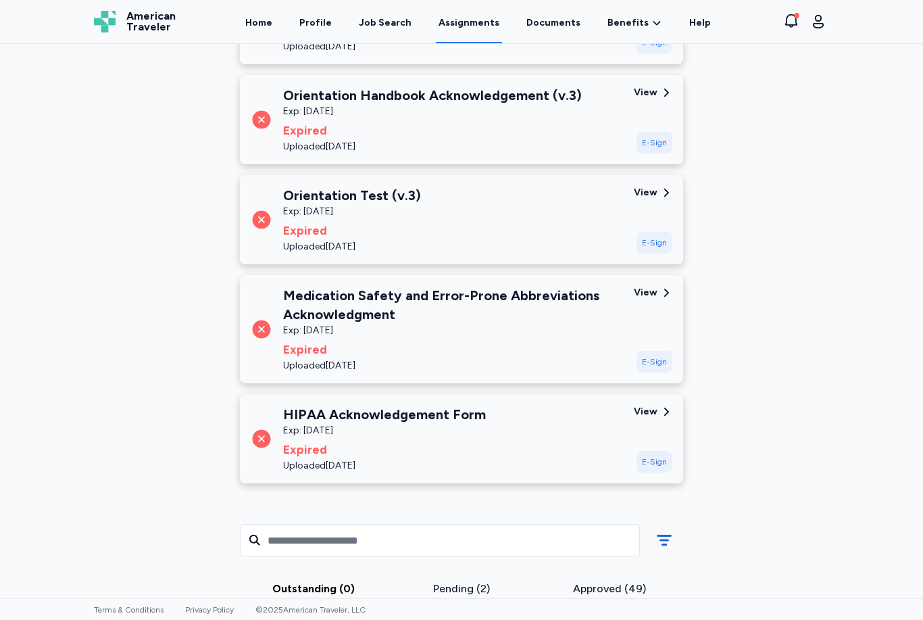
scroll to position [622, 0]
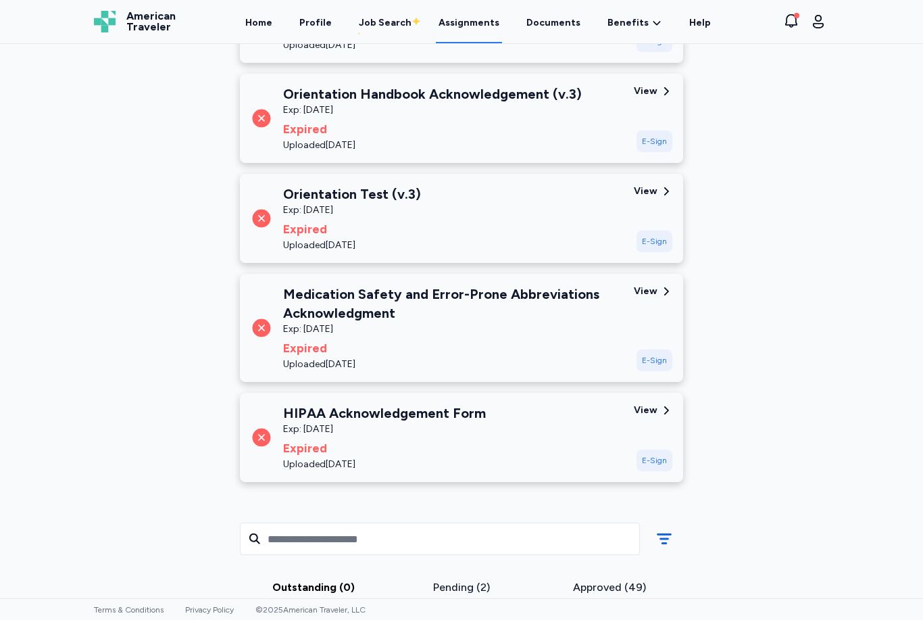
click at [656, 459] on div "E-Sign" at bounding box center [655, 460] width 36 height 22
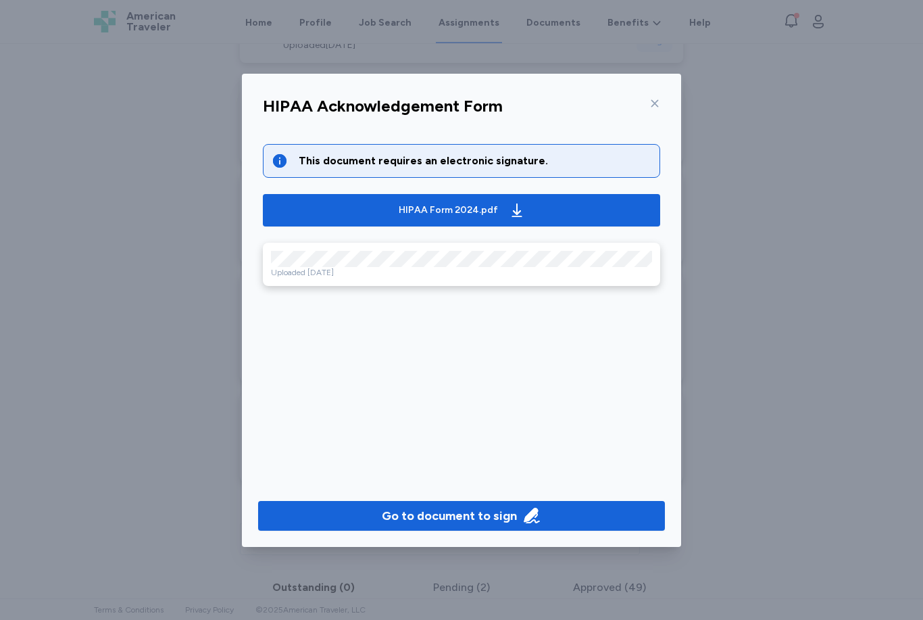
click at [503, 517] on div "Go to document to sign" at bounding box center [449, 515] width 135 height 19
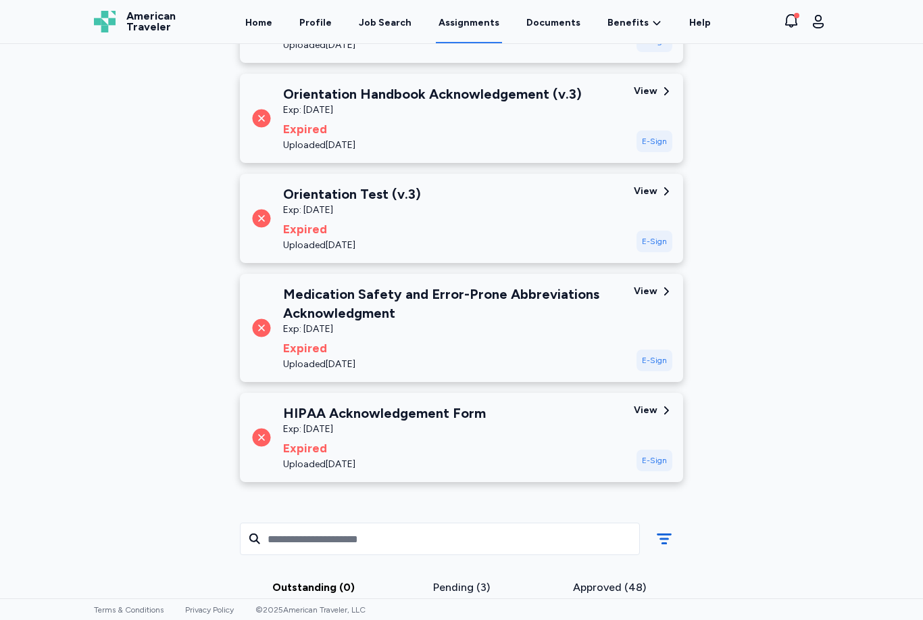
click at [658, 362] on div "E-Sign" at bounding box center [655, 360] width 36 height 22
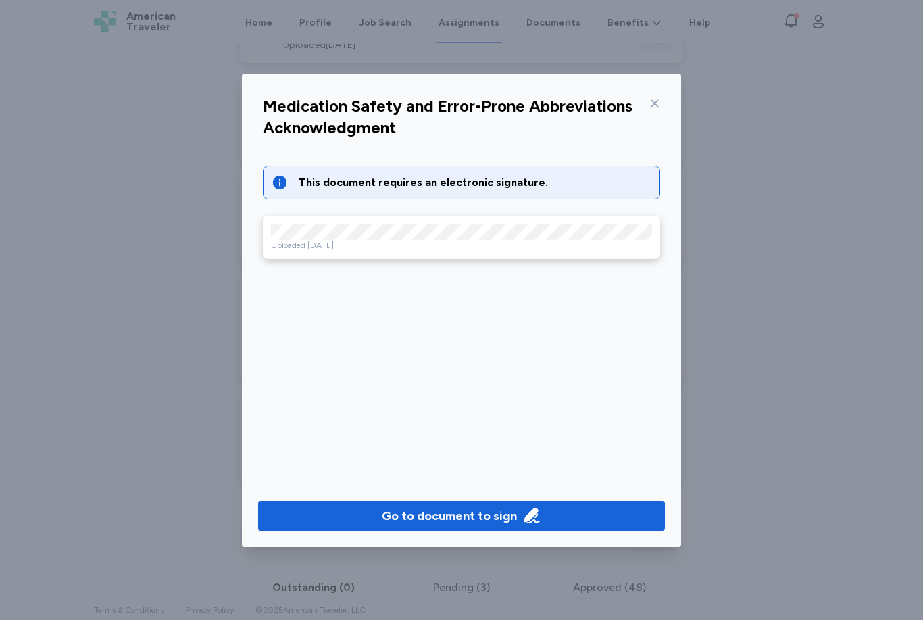
click at [468, 515] on div "Go to document to sign" at bounding box center [449, 515] width 135 height 19
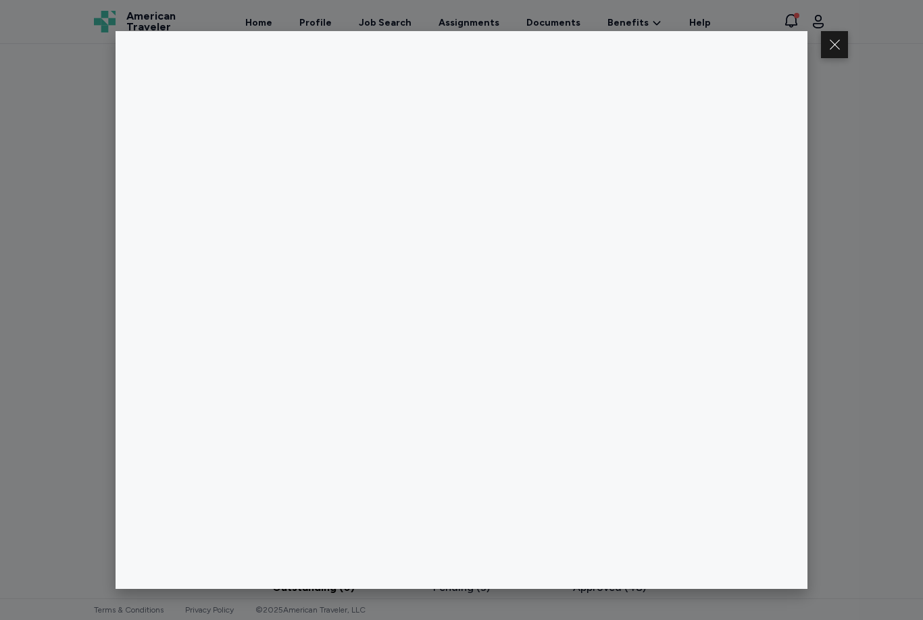
click at [852, 253] on div at bounding box center [461, 310] width 923 height 620
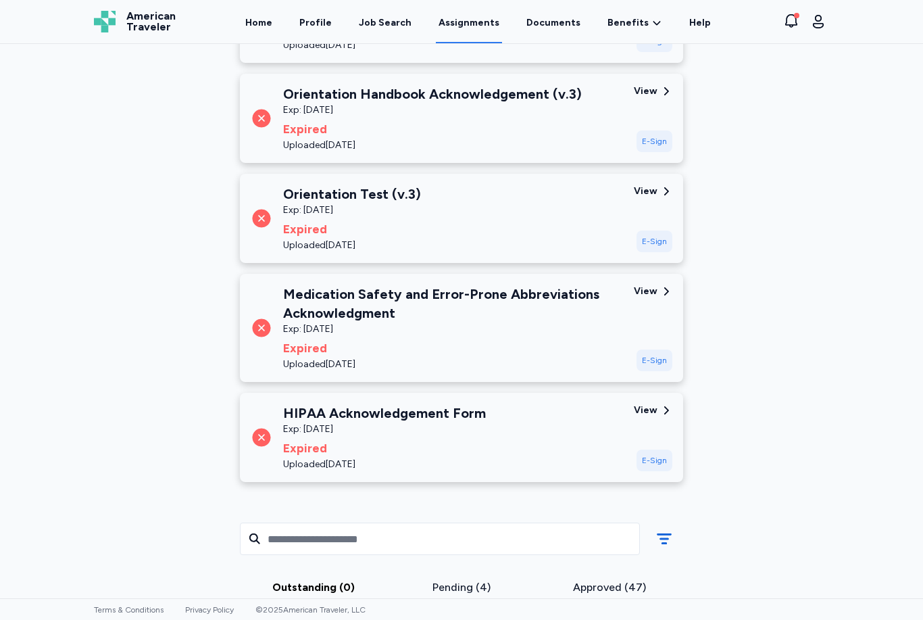
click at [663, 460] on div "E-Sign" at bounding box center [655, 460] width 36 height 22
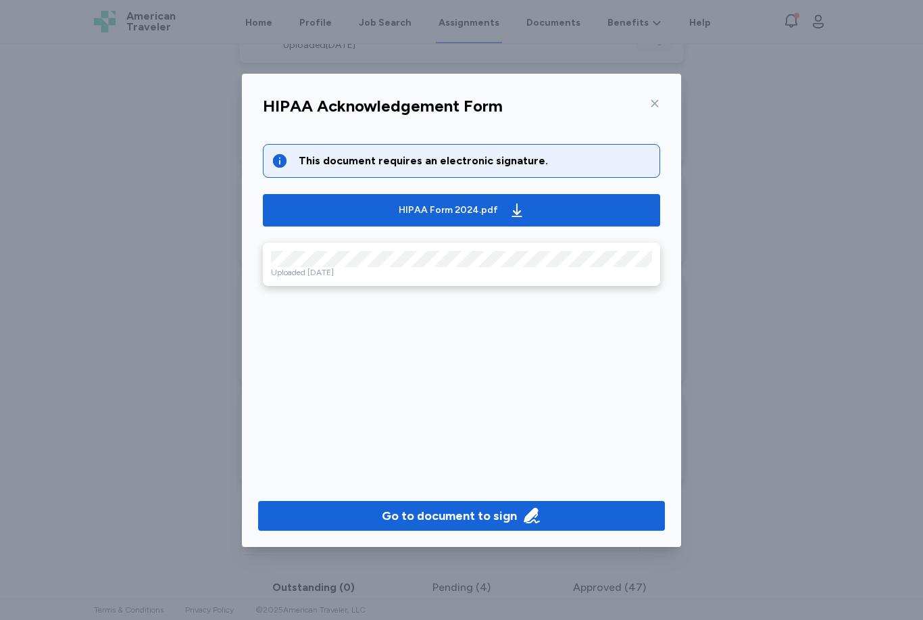
click at [416, 520] on div "Go to document to sign" at bounding box center [449, 515] width 135 height 19
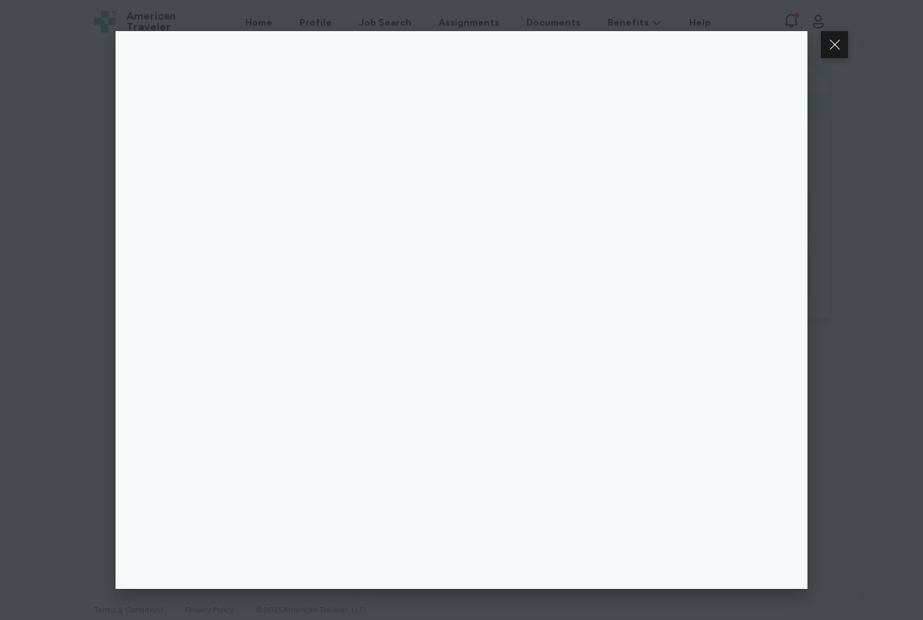
click at [845, 51] on button at bounding box center [834, 44] width 27 height 27
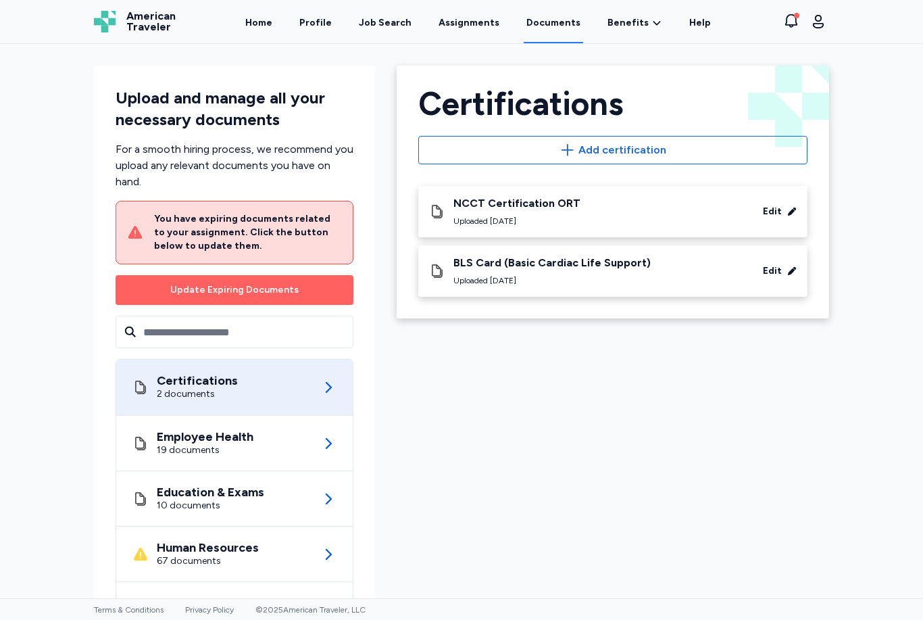
click at [823, 22] on icon "button" at bounding box center [818, 22] width 16 height 16
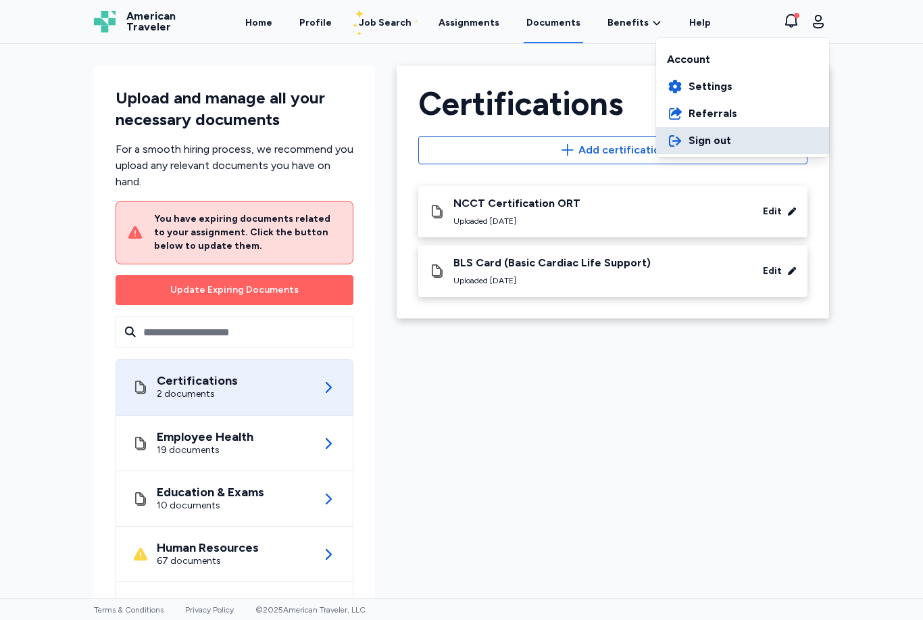
click at [717, 144] on span "Sign out" at bounding box center [710, 140] width 43 height 16
